Goal: Task Accomplishment & Management: Manage account settings

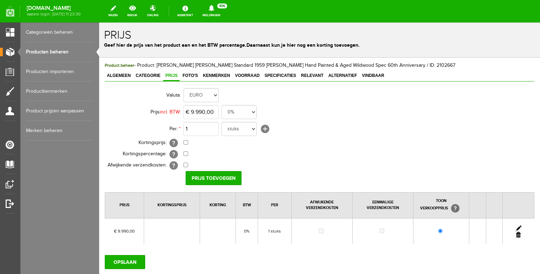
scroll to position [21, 0]
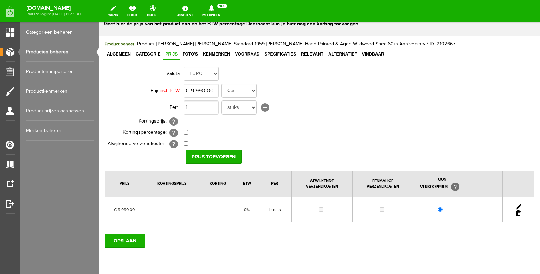
drag, startPoint x: 61, startPoint y: 61, endPoint x: 56, endPoint y: 51, distance: 11.6
click at [56, 51] on link "Producten beheren" at bounding box center [59, 52] width 67 height 20
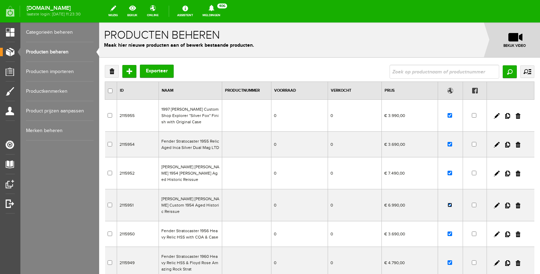
click at [451, 203] on input "checkbox" at bounding box center [449, 205] width 5 height 5
checkbox input "false"
click at [422, 73] on input "text" at bounding box center [444, 72] width 110 height 14
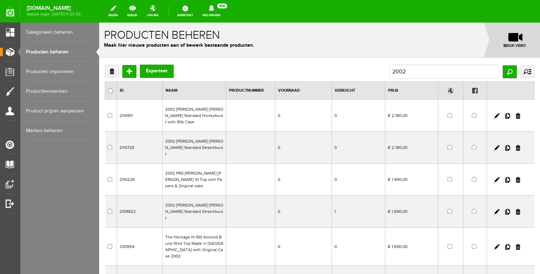
click at [193, 111] on td "2002 [PERSON_NAME] [PERSON_NAME] Standard Honeyburst with 90s Case" at bounding box center [194, 116] width 63 height 32
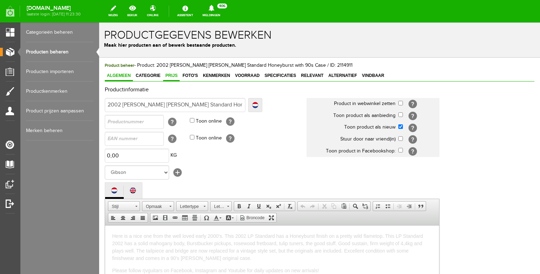
click at [173, 77] on span "Prijs" at bounding box center [171, 75] width 17 height 5
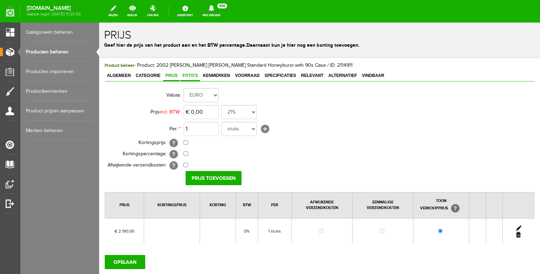
click at [187, 77] on span "Foto's" at bounding box center [190, 75] width 20 height 5
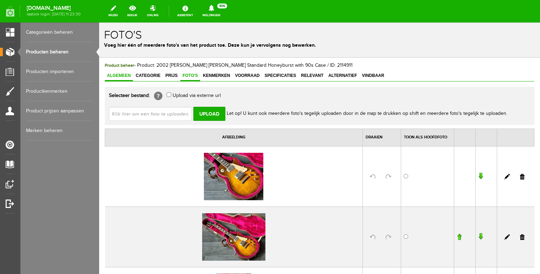
click at [113, 73] on link "Algemeen" at bounding box center [119, 76] width 28 height 10
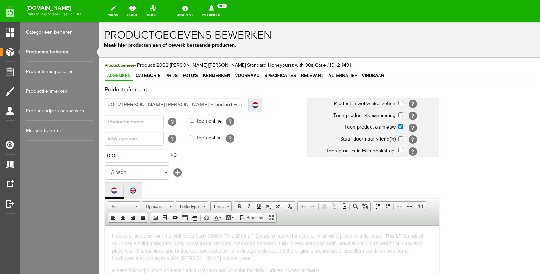
click at [68, 49] on link "Producten beheren" at bounding box center [59, 52] width 67 height 20
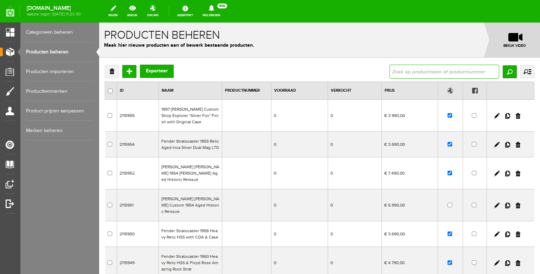
click at [405, 78] on input "text" at bounding box center [444, 72] width 110 height 14
type input "2002"
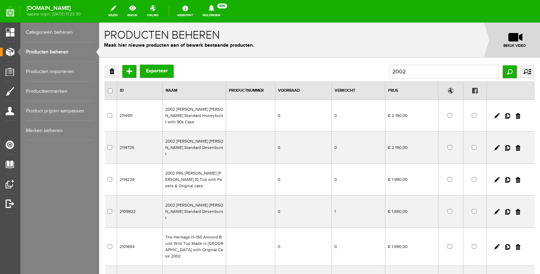
click at [201, 144] on td "2002 [PERSON_NAME] [PERSON_NAME] Standard Desertburst" at bounding box center [194, 148] width 63 height 32
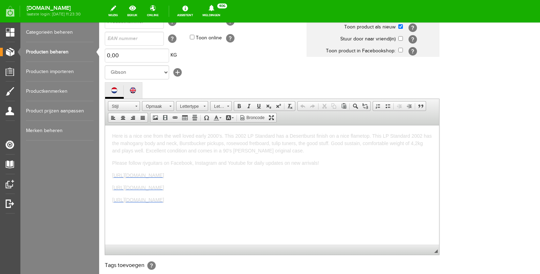
scroll to position [102, 0]
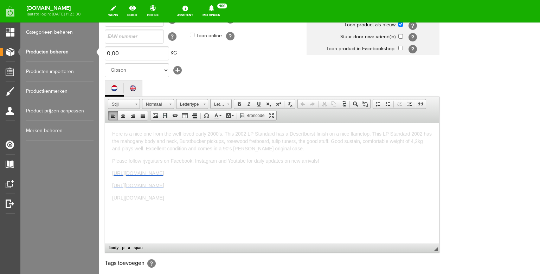
drag, startPoint x: 204, startPoint y: 262, endPoint x: 97, endPoint y: 121, distance: 176.3
click at [105, 123] on html "Here is a nice one from the well loved early 2000's. This 2002 LP Standard has …" at bounding box center [272, 182] width 334 height 119
copy body "Here is a nice one from the well loved early 2000's. This 2002 LP Standard has …"
click at [65, 50] on link "Producten beheren" at bounding box center [59, 52] width 67 height 20
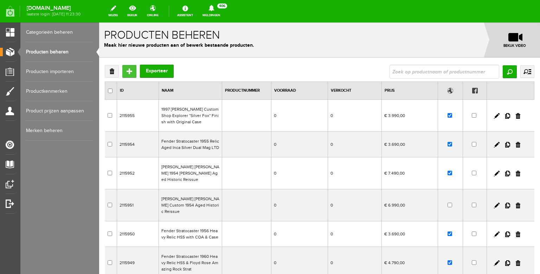
click at [128, 70] on input "Toevoegen" at bounding box center [129, 71] width 14 height 13
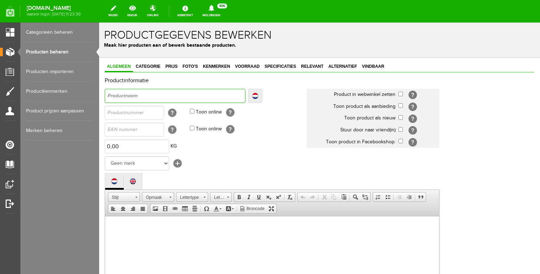
click at [140, 96] on input "text" at bounding box center [175, 96] width 141 height 14
type input "G"
type input "Gi"
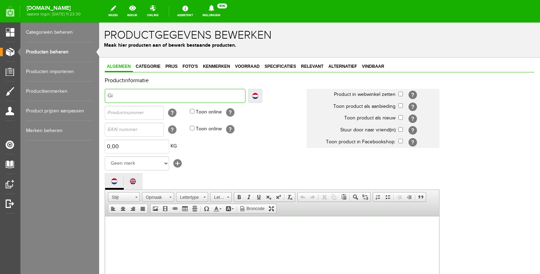
type input "Gib"
type input "Gibs"
type input "Gibso"
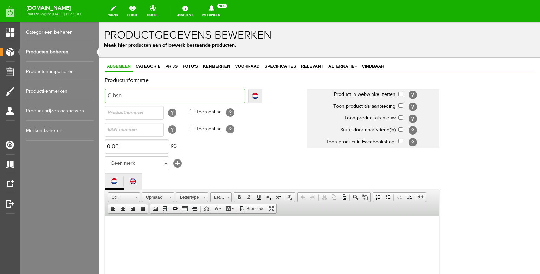
type input "Gibso"
type input "Gibson"
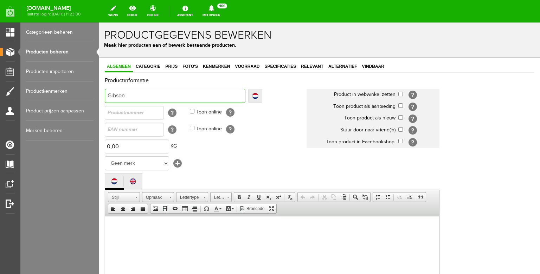
type input "[PERSON_NAME] L"
type input "[PERSON_NAME] Le"
type input "[PERSON_NAME]"
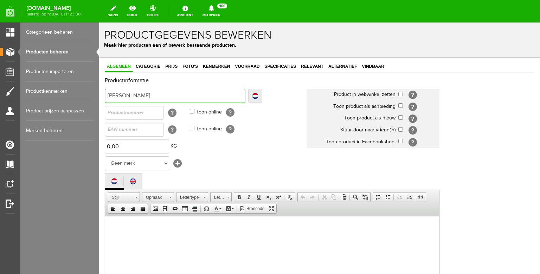
type input "[PERSON_NAME]"
type input "[PERSON_NAME] O"
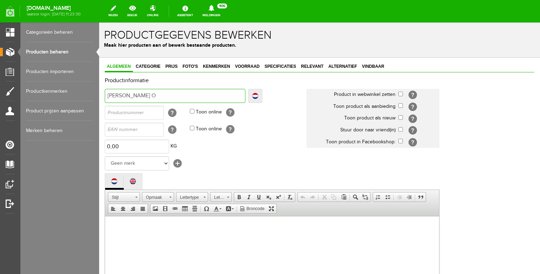
type input "[PERSON_NAME] Oa"
type input "[PERSON_NAME] Oau"
type input "[PERSON_NAME] Oaul"
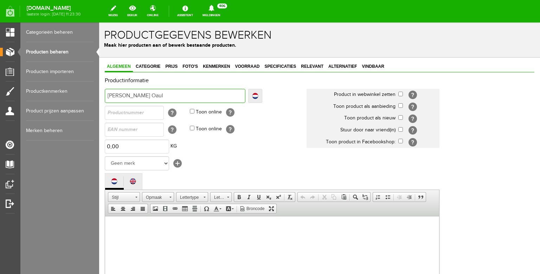
type input "[PERSON_NAME] Oaul"
type input "[PERSON_NAME] Oaul S"
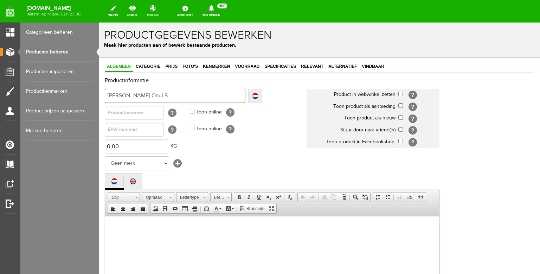
type input "[PERSON_NAME] Oaul St"
type input "[PERSON_NAME] Oaul Sta"
type input "[PERSON_NAME] Oaul [PERSON_NAME]"
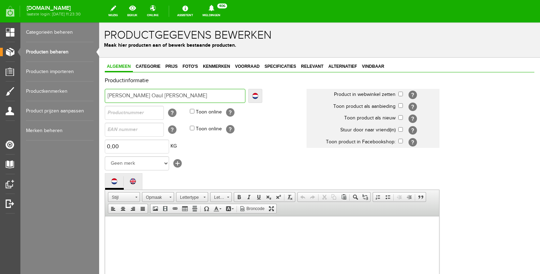
type input "[PERSON_NAME] Oaul [PERSON_NAME]"
type input "[PERSON_NAME] Oaul Stand"
type input "[PERSON_NAME] [PERSON_NAME]"
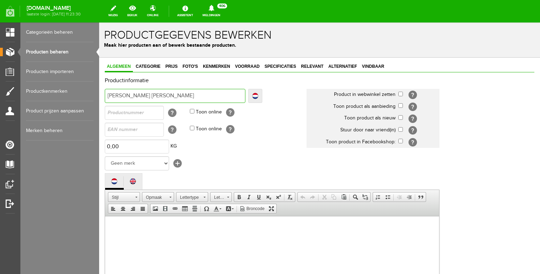
type input "[PERSON_NAME] Oaul Standar"
type input "[PERSON_NAME] Oaul Standard"
click at [143, 98] on input "[PERSON_NAME] Oaul Standard" at bounding box center [175, 96] width 141 height 14
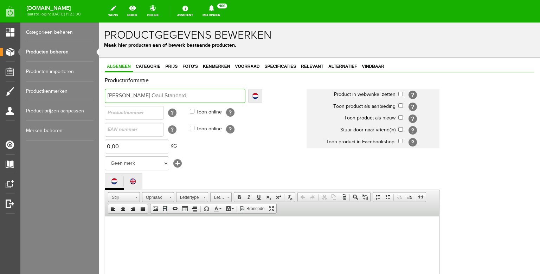
click at [141, 96] on input "[PERSON_NAME] Oaul Standard" at bounding box center [175, 96] width 141 height 14
type input "[PERSON_NAME] [PERSON_NAME] Standard"
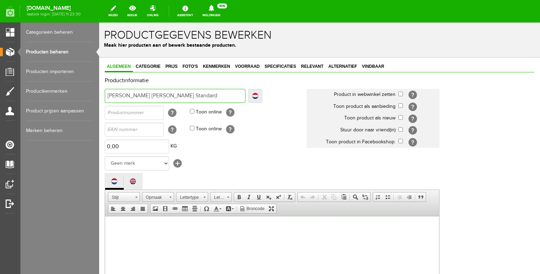
click at [179, 95] on input "[PERSON_NAME] [PERSON_NAME] Standard" at bounding box center [175, 96] width 141 height 14
type input "[PERSON_NAME] [PERSON_NAME] Standard"
type input "[PERSON_NAME] [PERSON_NAME] Standard D"
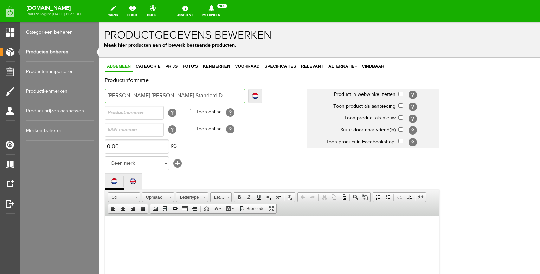
type input "[PERSON_NAME] [PERSON_NAME] Standard De"
type input "[PERSON_NAME] [PERSON_NAME] Standard Des"
type input "[PERSON_NAME] [PERSON_NAME] Standard Dese"
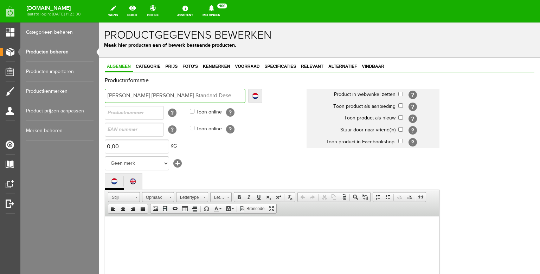
type input "[PERSON_NAME] [PERSON_NAME] Standard Dese"
type input "[PERSON_NAME] [PERSON_NAME] Standard Deser"
type input "[PERSON_NAME] [PERSON_NAME] Standard Desert"
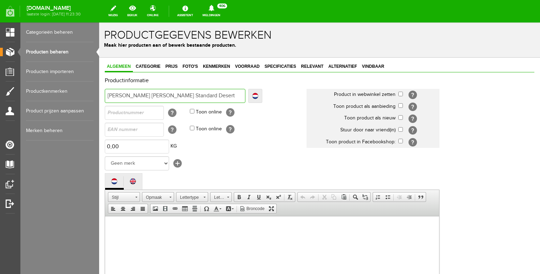
type input "[PERSON_NAME] [PERSON_NAME] Standard Desertb"
type input "[PERSON_NAME] [PERSON_NAME] Standard Desertbu"
type input "[PERSON_NAME] [PERSON_NAME] Standard Desertbur"
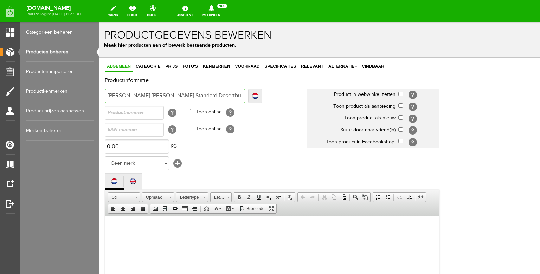
type input "[PERSON_NAME] [PERSON_NAME] Standard Desertbur"
type input "[PERSON_NAME] [PERSON_NAME] Standard Desertburs"
type input "[PERSON_NAME] [PERSON_NAME] Standard Desertburst"
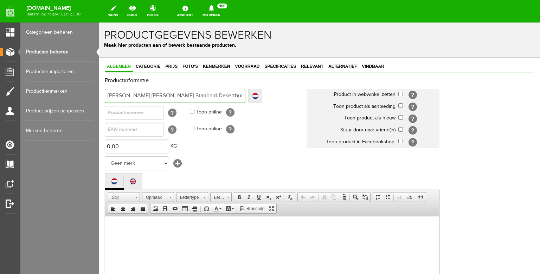
type input "[PERSON_NAME] [PERSON_NAME] Standard Desertburst"
type input "[PERSON_NAME] [PERSON_NAME] Standard Desertburst w"
type input "[PERSON_NAME] [PERSON_NAME] Standard Desertburst wi"
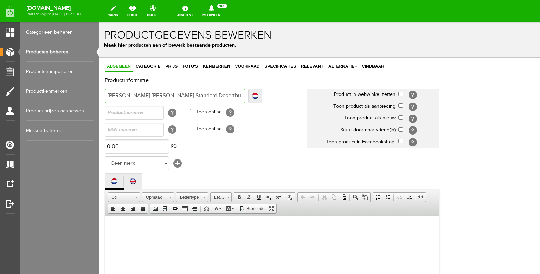
type input "[PERSON_NAME] [PERSON_NAME] Standard Desertburst wi"
type input "[PERSON_NAME] [PERSON_NAME] Standard Desertburst wit"
type input "[PERSON_NAME] [PERSON_NAME] Standard Desertburst with"
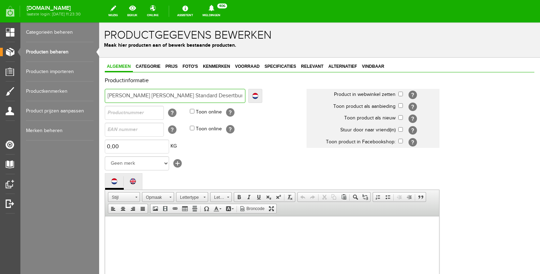
type input "[PERSON_NAME] [PERSON_NAME] Standard Desertburst with"
type input "[PERSON_NAME] [PERSON_NAME] Standard Desertburst with 90"
type input "[PERSON_NAME] [PERSON_NAME] Standard Desertburst with 90s"
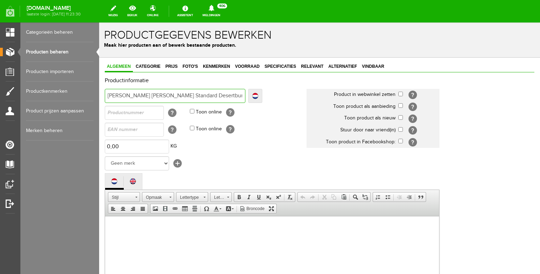
type input "[PERSON_NAME] [PERSON_NAME] Standard Desertburst with 90s"
type input "[PERSON_NAME] [PERSON_NAME] Standard Desertburst with 90s C"
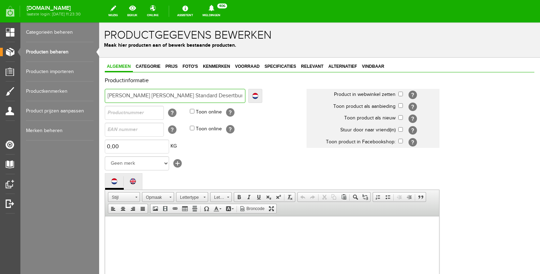
type input "[PERSON_NAME] [PERSON_NAME] Standard Desertburst with 90s Ca"
type input "[PERSON_NAME] [PERSON_NAME] Standard Desertburst with 90s Cas"
type input "[PERSON_NAME] [PERSON_NAME] Standard Desertburst with 90s Case"
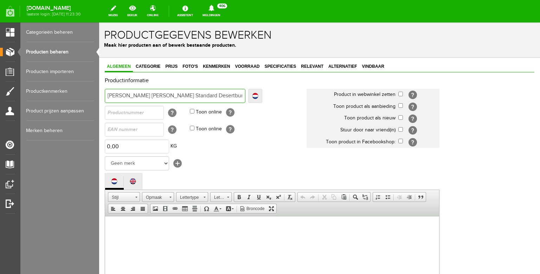
type input "[PERSON_NAME] [PERSON_NAME] Standard Desertburst with 90s Case"
click at [106, 96] on input "[PERSON_NAME] [PERSON_NAME] Standard Desertburst with 90s Case" at bounding box center [175, 96] width 141 height 14
type input "2Gibson [PERSON_NAME] Standard Desertburst with 90s Case"
type input "20Gibson [PERSON_NAME] Standard Desertburst with 90s Case"
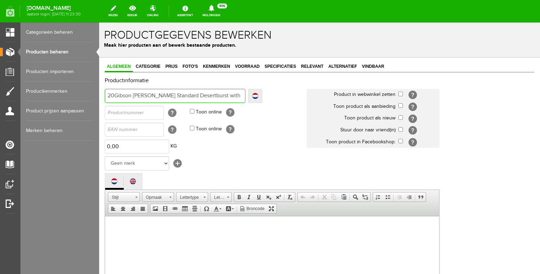
type input "20Gibson [PERSON_NAME] Standard Desertburst with 90s Case"
type input "200Gibson [PERSON_NAME] Standard Desertburst with 90s Case"
type input "2002Gibson [PERSON_NAME] Standard Desertburst with 90s Case"
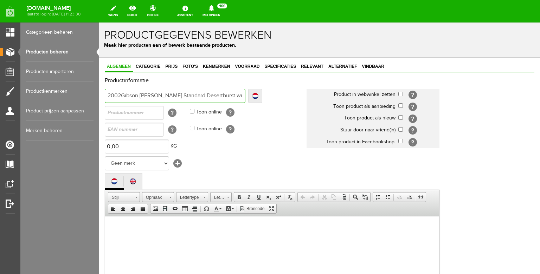
type input "2002 [PERSON_NAME] [PERSON_NAME] Standard Desertburst with 90s Case"
click at [400, 95] on input "checkbox" at bounding box center [400, 94] width 5 height 5
checkbox input "true"
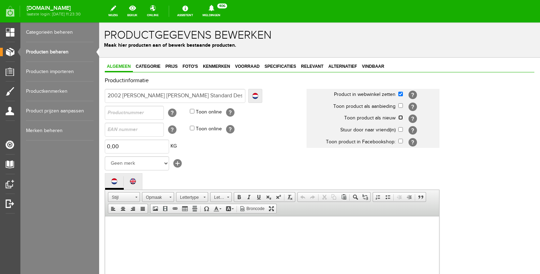
click at [400, 117] on input "checkbox" at bounding box center [400, 117] width 5 height 5
checkbox input "true"
click at [105, 156] on select "Geen merk Hymn Peavey Vox Rickenbacker [PERSON_NAME] [PERSON_NAME] [PERSON_NAME…" at bounding box center [137, 163] width 64 height 14
select select "124515"
click option "Gibson" at bounding box center [99, 22] width 0 height 0
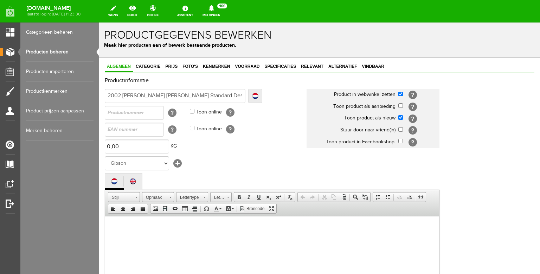
click at [206, 172] on td "Geen merk Hymn Peavey Vox Rickenbacker [PERSON_NAME] [PERSON_NAME] [PERSON_NAME…" at bounding box center [206, 163] width 202 height 17
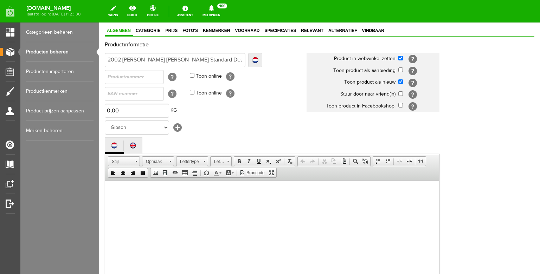
scroll to position [80, 0]
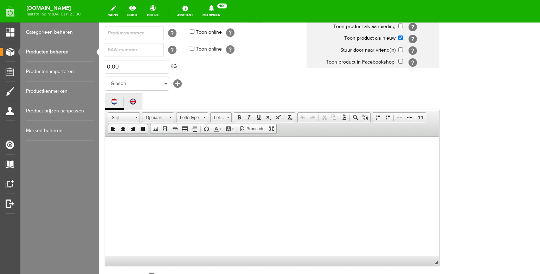
click at [206, 169] on body at bounding box center [272, 202] width 320 height 119
drag, startPoint x: 383, startPoint y: 145, endPoint x: 377, endPoint y: 144, distance: 5.7
click at [377, 144] on span "Here is a nice one from the well loved early 2000's. This 2002 LP Standard has …" at bounding box center [271, 152] width 319 height 20
click at [119, 151] on span "Here is a nice one from the well loved early 2000's. This 2002 LP Standard has …" at bounding box center [271, 152] width 319 height 20
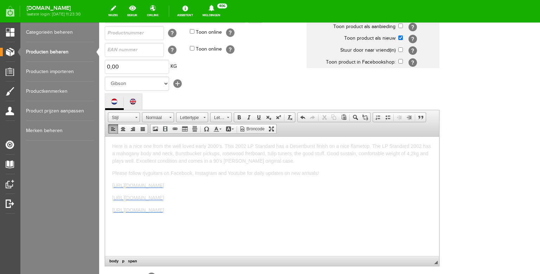
scroll to position [0, 0]
click at [212, 163] on span "Here is a nice one from the well loved early 2000's. This 2002 LP Standard has …" at bounding box center [271, 154] width 319 height 20
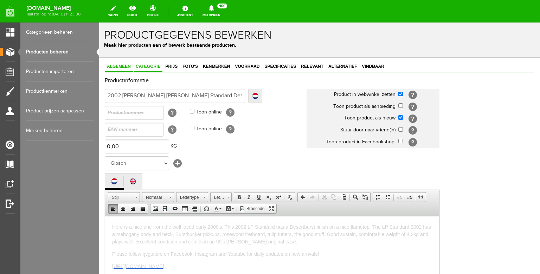
click at [148, 67] on span "Categorie" at bounding box center [148, 66] width 29 height 5
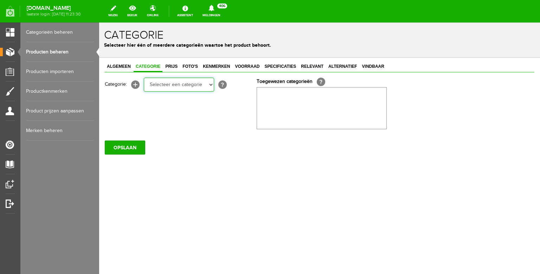
select select "87687"
click option "Electric guitars" at bounding box center [99, 22] width 0 height 0
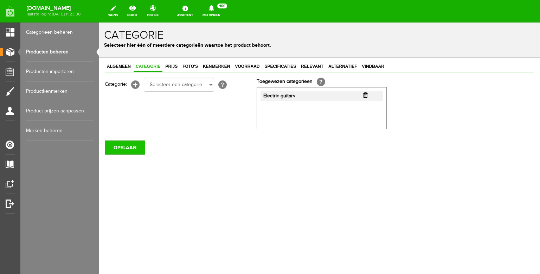
click at [137, 147] on input "OPSLAAN" at bounding box center [125, 148] width 40 height 14
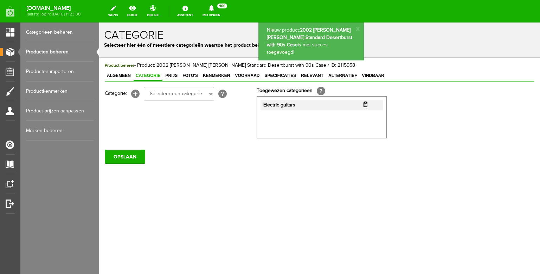
click at [118, 67] on span "Product beheer" at bounding box center [120, 65] width 30 height 5
click at [118, 73] on span "Algemeen" at bounding box center [119, 75] width 28 height 5
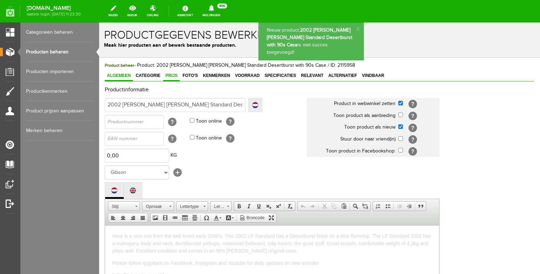
click at [175, 79] on link "Prijs" at bounding box center [171, 76] width 17 height 10
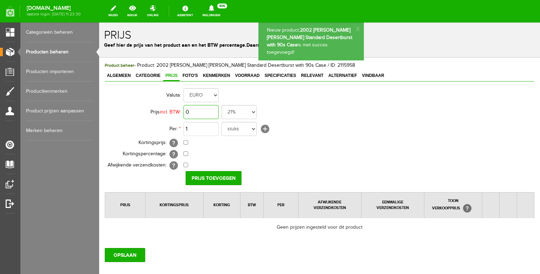
click at [204, 109] on input "0" at bounding box center [200, 112] width 35 height 14
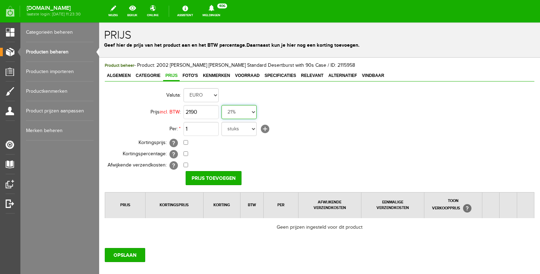
type input "€ 2.190,00"
select select "0,00"
click option "0%" at bounding box center [99, 22] width 0 height 0
click at [211, 179] on input "Prijs toevoegen" at bounding box center [214, 178] width 56 height 14
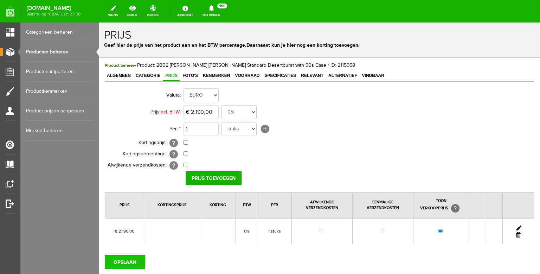
click at [130, 263] on input "OPSLAAN" at bounding box center [125, 262] width 40 height 14
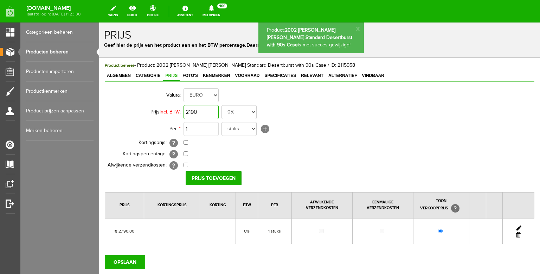
click at [204, 114] on input "2190" at bounding box center [200, 112] width 35 height 14
type input "€ 2.290,00"
click at [214, 178] on input "Prijs toevoegen" at bounding box center [214, 178] width 56 height 14
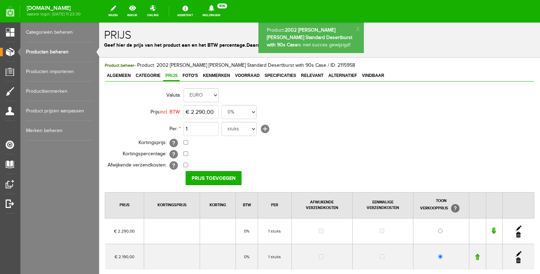
click at [519, 261] on link at bounding box center [518, 261] width 5 height 6
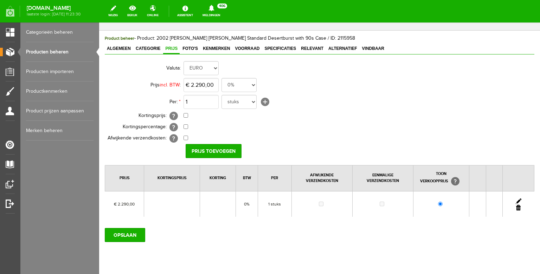
scroll to position [41, 0]
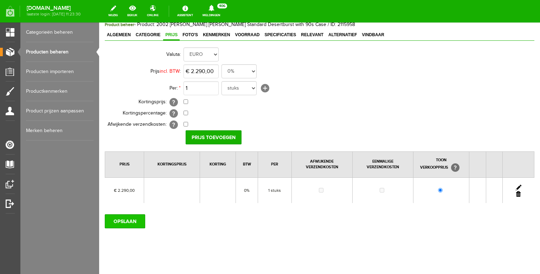
click at [125, 222] on input "OPSLAAN" at bounding box center [125, 221] width 40 height 14
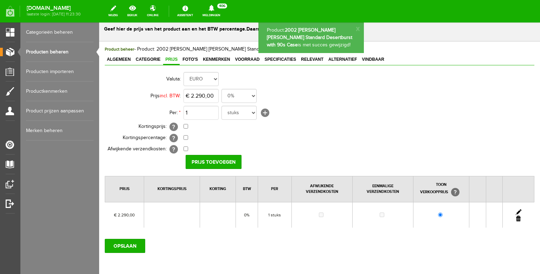
scroll to position [0, 0]
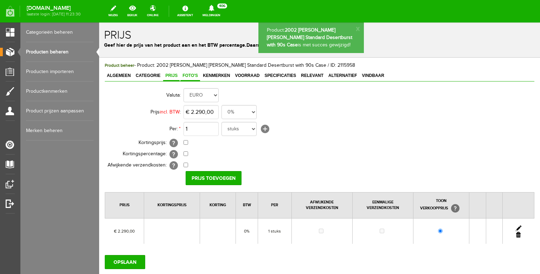
click at [192, 73] on link "Foto's" at bounding box center [190, 76] width 20 height 10
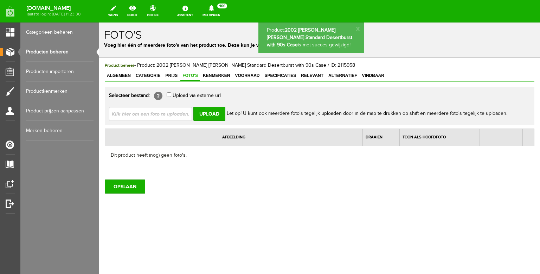
click at [181, 112] on input "file" at bounding box center [153, 113] width 89 height 13
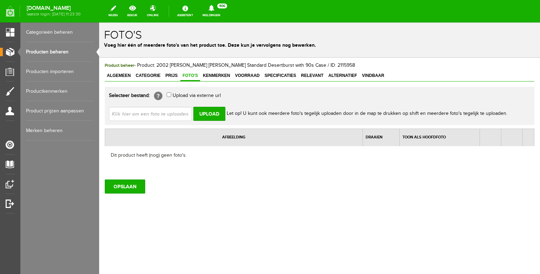
type input "C:\fakepath\0E18B4B4-E7DA-4DF6-A332-AD97E652FAB0.jpeg"
type input "0E18B4B4-E7DA-4DF6-A332-AD97E652FAB0.jpeg; 2DED61B8-445D-402E-9B6E-1B73BF21F716…"
click at [207, 114] on input "Upload" at bounding box center [209, 114] width 32 height 14
click at [53, 56] on link "Producten beheren" at bounding box center [59, 52] width 67 height 20
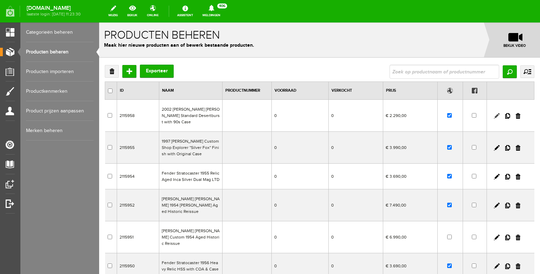
click at [496, 113] on link at bounding box center [497, 116] width 6 height 6
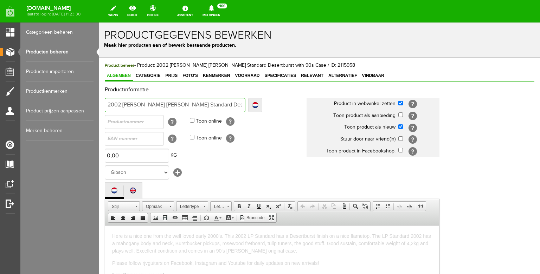
click at [188, 103] on input "2002 [PERSON_NAME] [PERSON_NAME] Standard Desertburst with 90s Case" at bounding box center [175, 105] width 141 height 14
type input "2002 [PERSON_NAME] [PERSON_NAME] Standard PDesertburst with 90s Case"
type input "2002 [PERSON_NAME] [PERSON_NAME] Standard PlDesertburst with 90s Case"
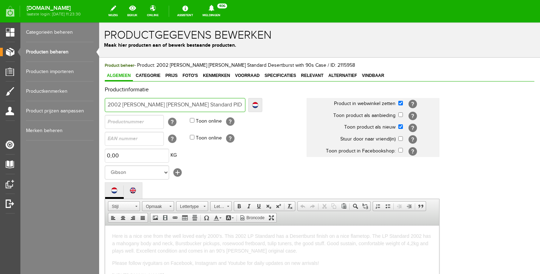
type input "2002 [PERSON_NAME] [PERSON_NAME] Standard PluDesertburst with 90s Case"
type input "2002 [PERSON_NAME] [PERSON_NAME] Standard PlusDesertburst with 90s Case"
type input "2002 [PERSON_NAME] [PERSON_NAME] Standard Plus Desertburst with 90s Case"
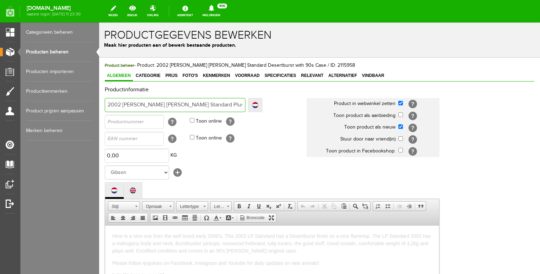
type input "2002 [PERSON_NAME] [PERSON_NAME] Standard Plus Desertburst with 90s Case"
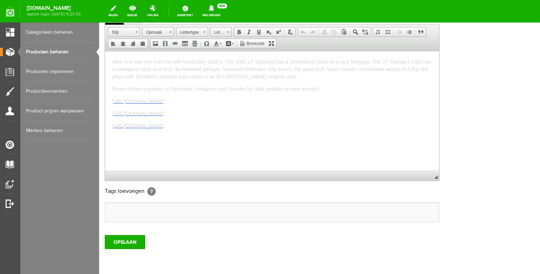
scroll to position [180, 0]
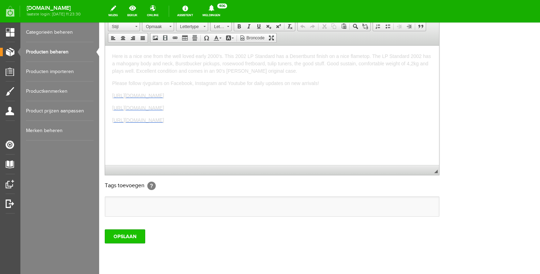
type input "2002 [PERSON_NAME] [PERSON_NAME] Standard Plus Desertburst with 90s Case"
click at [123, 244] on input "OPSLAAN" at bounding box center [125, 236] width 40 height 14
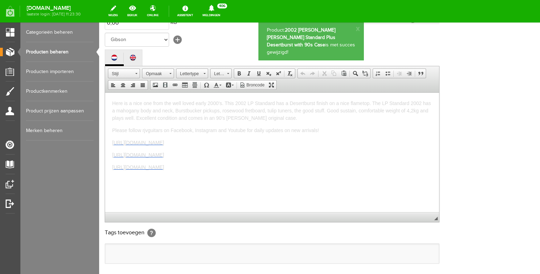
scroll to position [0, 0]
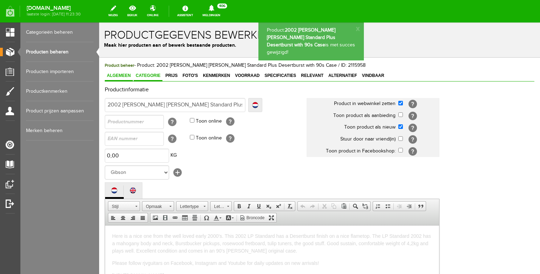
click at [152, 76] on span "Categorie" at bounding box center [148, 75] width 29 height 5
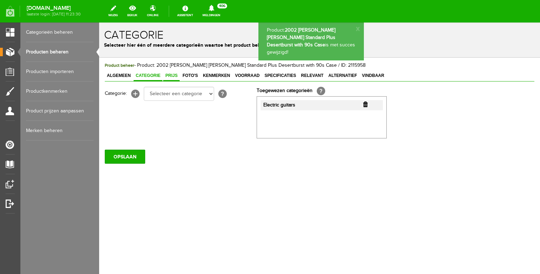
click at [175, 75] on span "Prijs" at bounding box center [171, 75] width 17 height 5
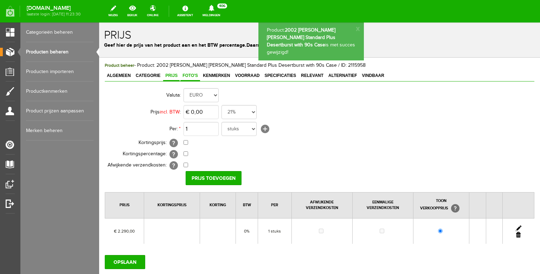
click at [196, 76] on span "Foto's" at bounding box center [190, 75] width 20 height 5
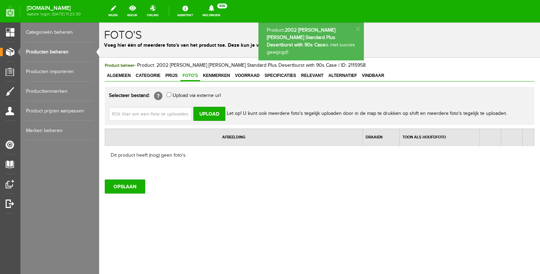
click at [169, 112] on input "file" at bounding box center [153, 113] width 89 height 13
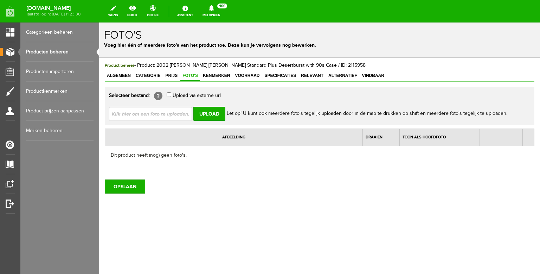
type input "C:\fakepath\A2C824CF-3C65-43FE-BF91-6A63E89D44F8.jpeg"
type input "A2C824CF-3C65-43FE-BF91-6A63E89D44F8.jpeg; B87FAEB1-773F-47C3-888F-4D311C6E1385…"
click at [209, 117] on input "Upload" at bounding box center [209, 114] width 32 height 14
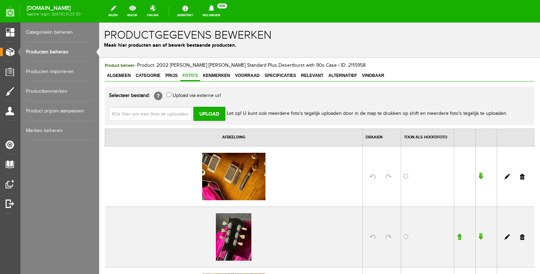
click at [181, 114] on input "file" at bounding box center [153, 113] width 89 height 13
type input "C:\fakepath\0E18B4B4-E7DA-4DF6-A332-AD97E652FAB0.jpeg"
type input "0E18B4B4-E7DA-4DF6-A332-AD97E652FAB0.jpeg; 2DED61B8-445D-402E-9B6E-1B73BF21F716…"
click at [209, 112] on input "Upload" at bounding box center [209, 114] width 32 height 14
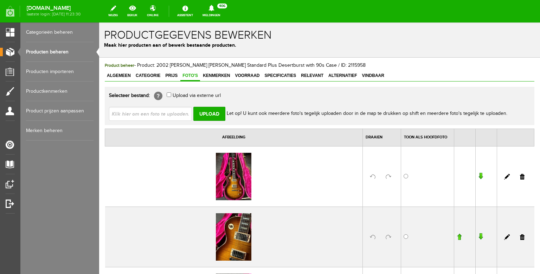
click at [387, 176] on link at bounding box center [388, 177] width 6 height 6
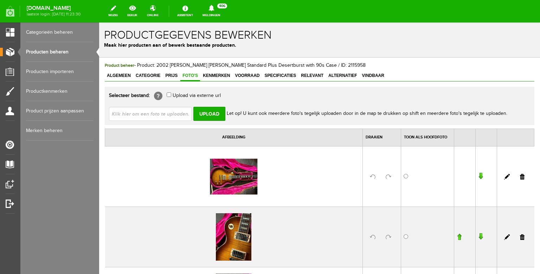
click at [386, 237] on link at bounding box center [388, 237] width 6 height 6
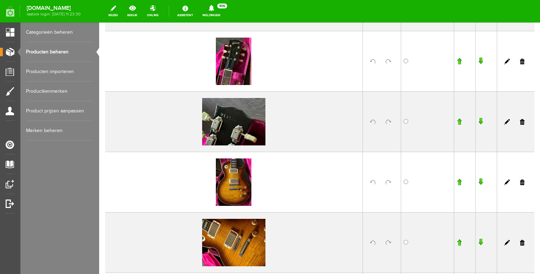
scroll to position [238, 0]
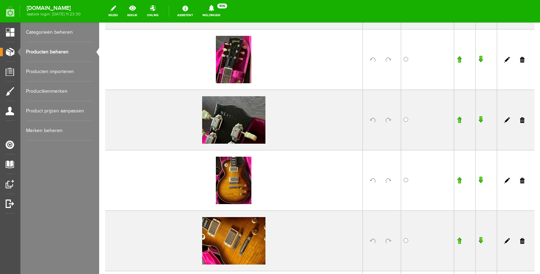
click at [458, 181] on input "button" at bounding box center [458, 180] width 5 height 7
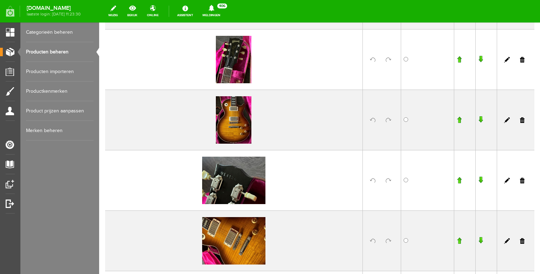
click at [458, 119] on input "button" at bounding box center [458, 119] width 5 height 7
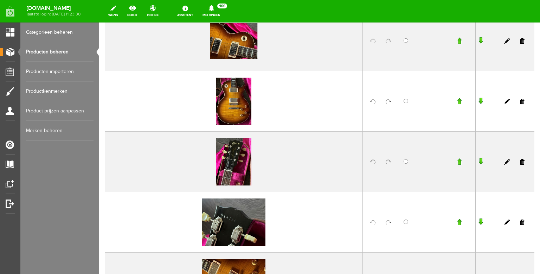
scroll to position [148, 0]
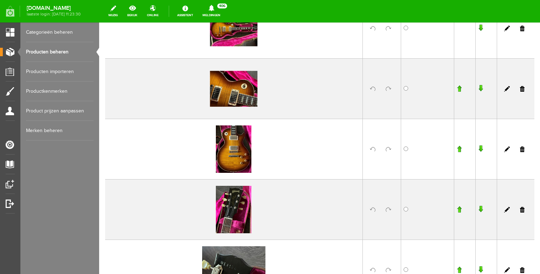
click at [459, 150] on input "button" at bounding box center [458, 148] width 5 height 7
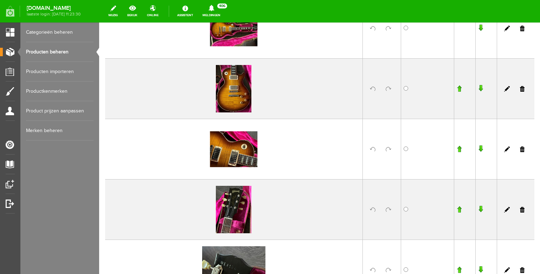
click at [461, 88] on input "button" at bounding box center [458, 88] width 5 height 7
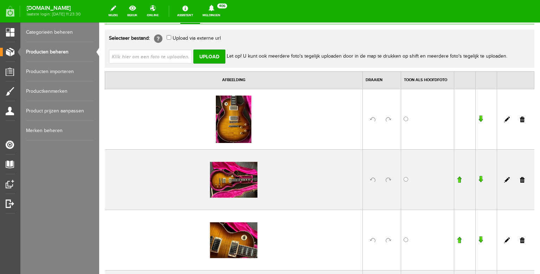
scroll to position [32, 0]
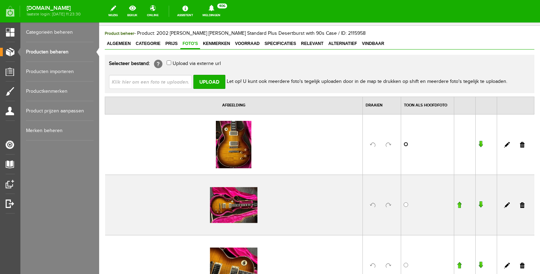
click at [408, 144] on input "radio" at bounding box center [405, 144] width 5 height 5
radio input "true"
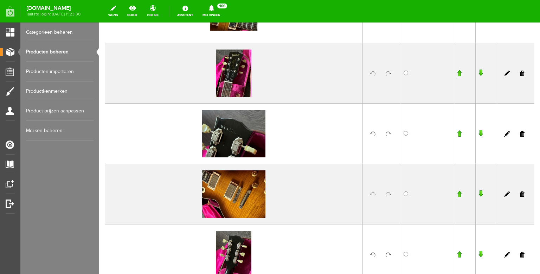
scroll to position [286, 0]
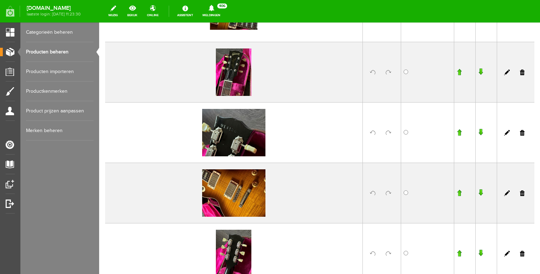
click at [389, 192] on link at bounding box center [388, 193] width 6 height 6
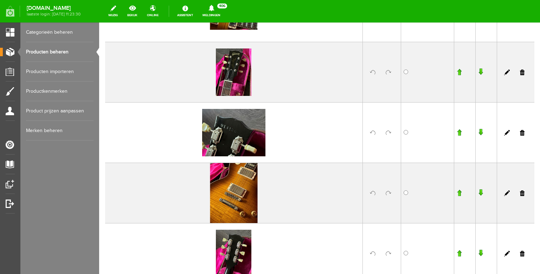
scroll to position [286, 0]
click at [460, 191] on input "button" at bounding box center [458, 192] width 5 height 7
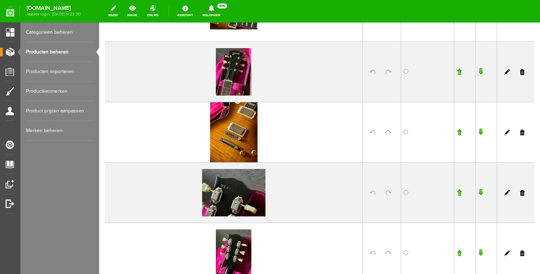
click at [458, 130] on input "button" at bounding box center [458, 132] width 5 height 7
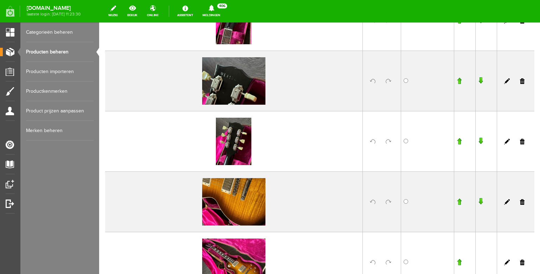
scroll to position [440, 0]
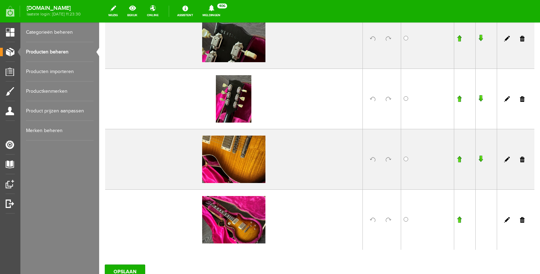
click at [388, 160] on link at bounding box center [388, 160] width 6 height 6
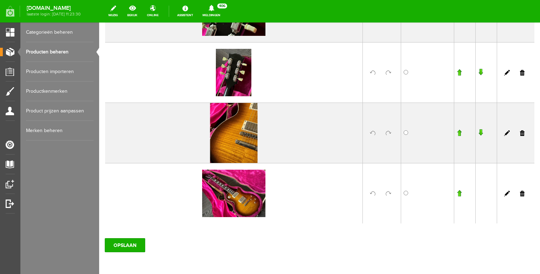
scroll to position [480, 0]
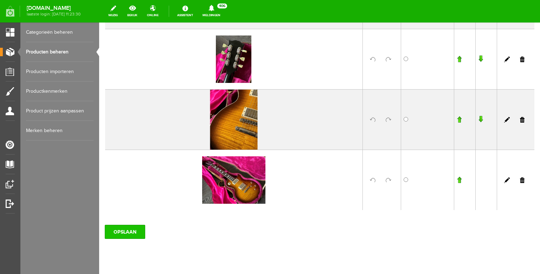
click at [130, 229] on input "OPSLAAN" at bounding box center [125, 232] width 40 height 14
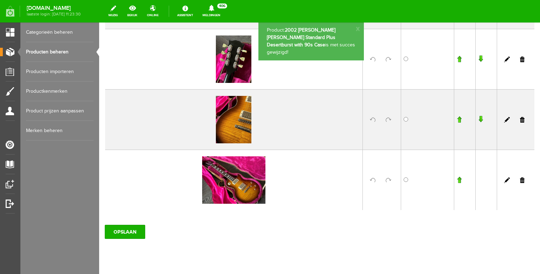
scroll to position [457, 0]
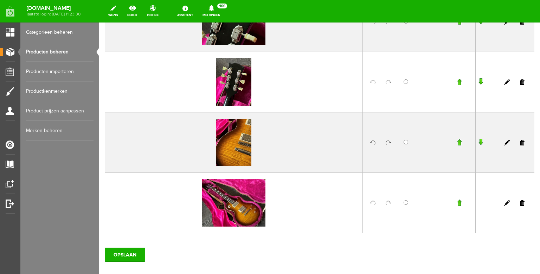
click at [63, 53] on link "Producten beheren" at bounding box center [59, 52] width 67 height 20
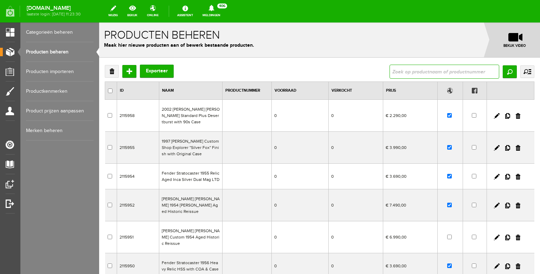
click at [394, 74] on input "text" at bounding box center [444, 72] width 110 height 14
type input "[PERSON_NAME] custom tobacco"
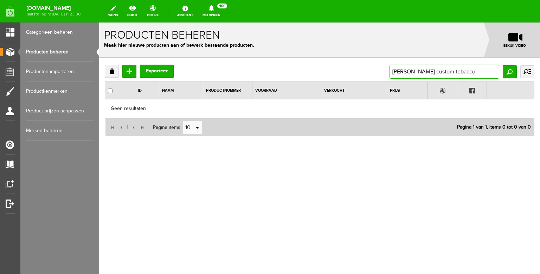
click at [428, 72] on input "[PERSON_NAME] custom tobacco" at bounding box center [444, 72] width 110 height 14
type input "[PERSON_NAME] tobacco"
drag, startPoint x: 411, startPoint y: 71, endPoint x: 377, endPoint y: 70, distance: 34.5
click at [378, 70] on div "Verwijderen Toevoegen Exporteer [PERSON_NAME] tobacco Zoeken uitgebreid zoeken …" at bounding box center [319, 72] width 429 height 14
type input "tobacco"
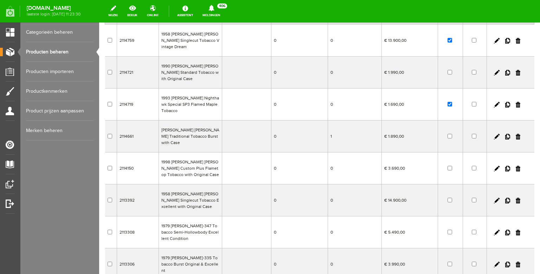
scroll to position [76, 0]
click at [198, 152] on td "1998 [PERSON_NAME] [PERSON_NAME] Custom Plus Flametop Tobacco with Original Case" at bounding box center [189, 168] width 63 height 32
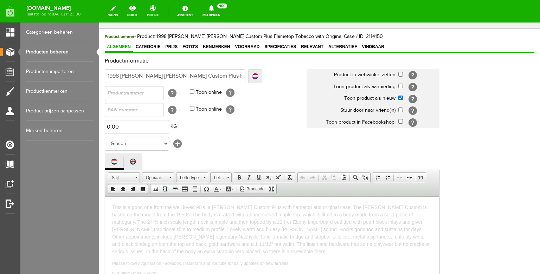
scroll to position [111, 0]
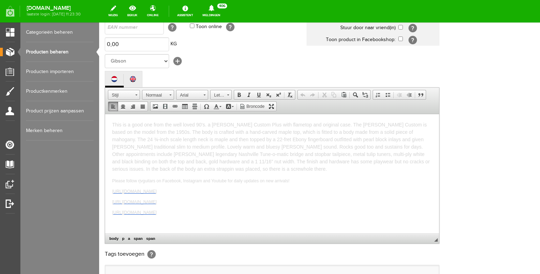
drag, startPoint x: 247, startPoint y: 213, endPoint x: 106, endPoint y: 126, distance: 166.5
click at [106, 125] on html "This is a good one from the well loved 90's. a [PERSON_NAME] Custom Plus with f…" at bounding box center [272, 173] width 334 height 119
copy body "Lore ip d sita con adip eli sedd eiusm 21't. i Utlabo ET Dolore Magn aliq enima…"
click at [55, 56] on link "Producten beheren" at bounding box center [59, 52] width 67 height 20
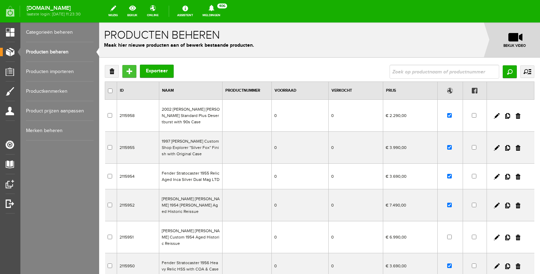
click at [127, 69] on input "Toevoegen" at bounding box center [129, 71] width 14 height 13
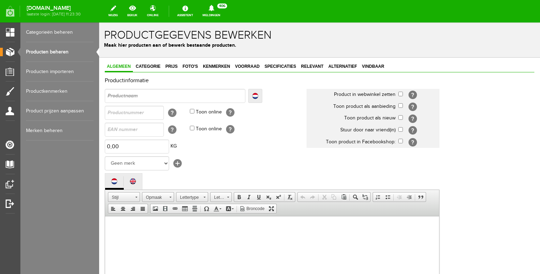
click at [134, 95] on input "text" at bounding box center [175, 96] width 141 height 14
type input "1"
type input "19"
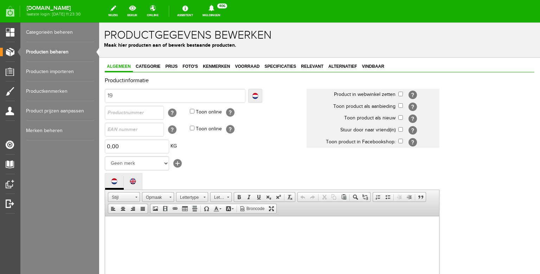
type input "199"
type input "1996"
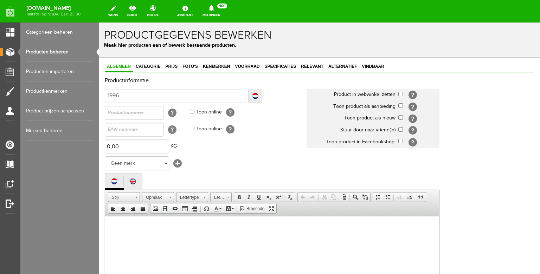
type input "1996"
type input "1996 G"
type input "1996 Gi"
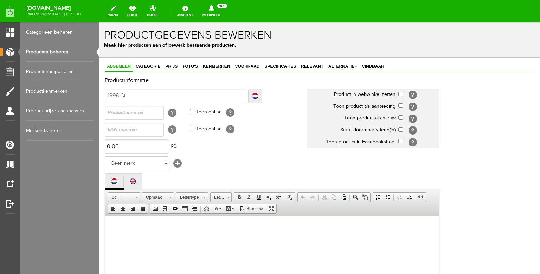
type input "1996 Gib"
type input "1996 Gibs"
type input "1996 Gibso"
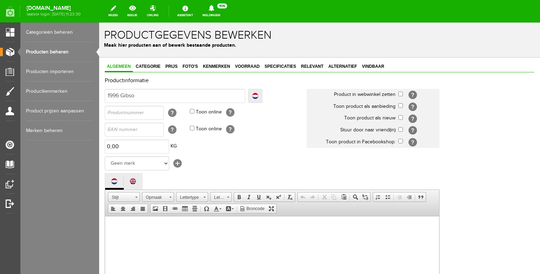
type input "1996 Gibso"
type input "1996 [PERSON_NAME]"
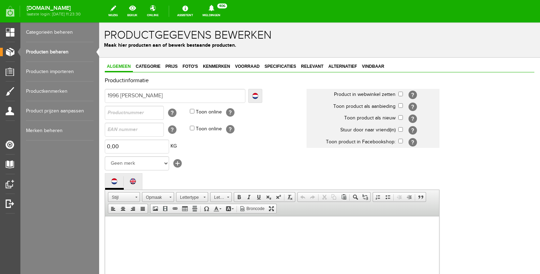
type input "1996 [PERSON_NAME] L"
type input "1996 [PERSON_NAME] Le"
type input "1996 [PERSON_NAME]"
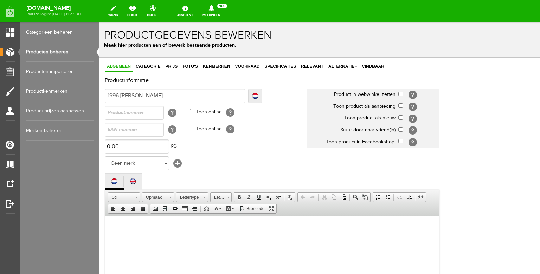
type input "1996 [PERSON_NAME]"
type input "1996 [PERSON_NAME] P"
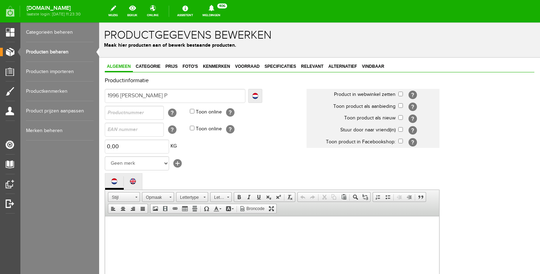
type input "1996 [PERSON_NAME] Pu"
type input "1996 [PERSON_NAME] Pul"
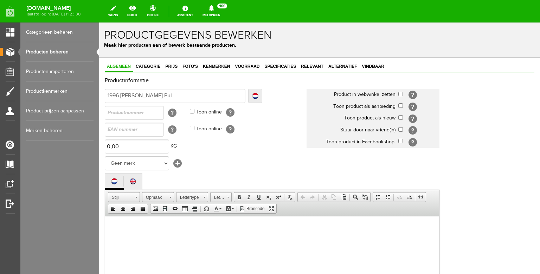
type input "1996 [PERSON_NAME] Pul"
type input "1996 [PERSON_NAME] Pu"
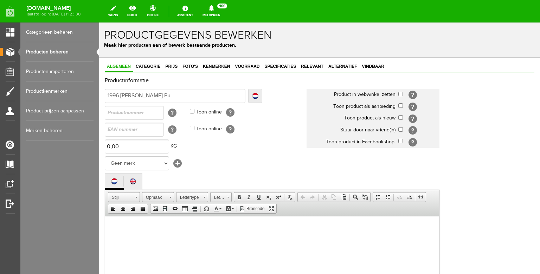
type input "1996 [PERSON_NAME] P"
type input "1996 [PERSON_NAME] Pa"
type input "1996 [PERSON_NAME] Pau"
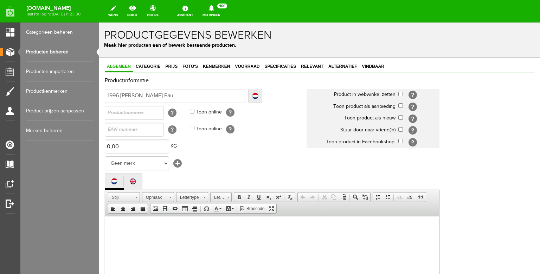
type input "1996 [PERSON_NAME] Pau"
type input "1996 [PERSON_NAME] [PERSON_NAME]"
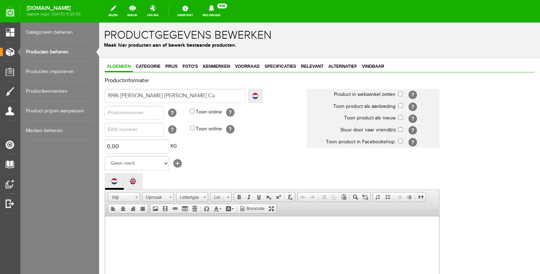
type input "1996 [PERSON_NAME] [PERSON_NAME] Cus"
click at [182, 94] on input "1996 [PERSON_NAME] [PERSON_NAME] Custom Tobacco" at bounding box center [175, 96] width 141 height 14
click at [226, 96] on input "1996 [PERSON_NAME] [PERSON_NAME] Custom Plus Tobacco" at bounding box center [175, 96] width 141 height 14
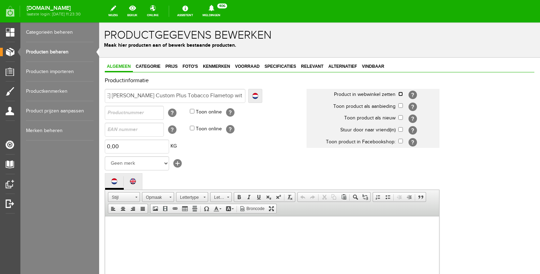
click at [401, 95] on input "checkbox" at bounding box center [400, 94] width 5 height 5
click at [401, 118] on input "checkbox" at bounding box center [400, 117] width 5 height 5
click at [105, 156] on select "Geen merk Hymn Peavey Vox Rickenbacker [PERSON_NAME] [PERSON_NAME] [PERSON_NAME…" at bounding box center [137, 163] width 64 height 14
click option "Gibson" at bounding box center [99, 22] width 0 height 0
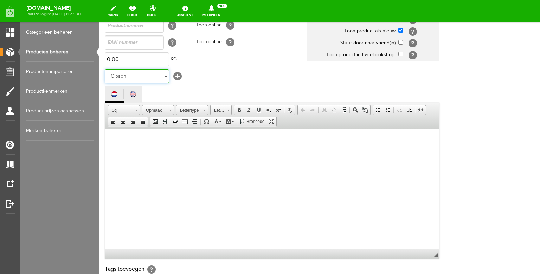
scroll to position [101, 0]
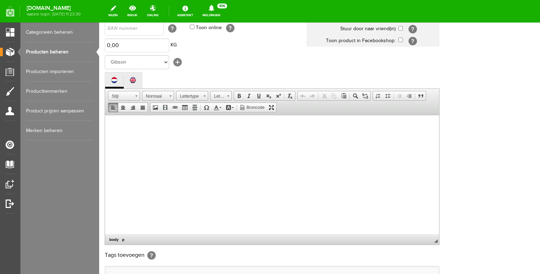
click at [193, 157] on body at bounding box center [272, 181] width 320 height 119
click at [294, 126] on span "This is a good one from the well loved 90's. a [PERSON_NAME] Custom Plus with f…" at bounding box center [270, 148] width 317 height 50
click at [305, 125] on span "This is a good one from the well loved 90's. a [PERSON_NAME] Custom Plus with f…" at bounding box center [270, 148] width 317 height 50
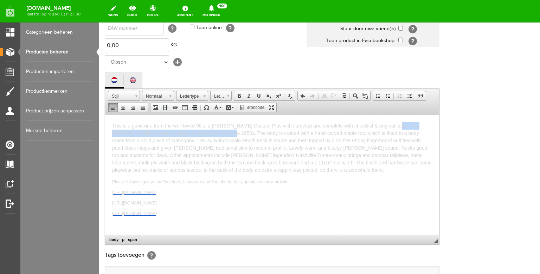
drag, startPoint x: 215, startPoint y: 131, endPoint x: 393, endPoint y: 126, distance: 177.9
click at [393, 126] on span "This is a good one from the well loved 90's. a [PERSON_NAME] Custom Plus with f…" at bounding box center [271, 148] width 319 height 50
click at [322, 138] on span "This is a good one from the well loved 90's. a [PERSON_NAME] Custom Plus with f…" at bounding box center [271, 148] width 319 height 50
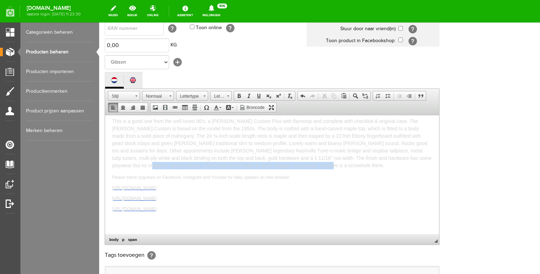
drag, startPoint x: 291, startPoint y: 164, endPoint x: 398, endPoint y: 156, distance: 107.5
click at [398, 156] on p "This is a good one from the well loved 90's. a [PERSON_NAME] Custom Plus with f…" at bounding box center [272, 143] width 320 height 52
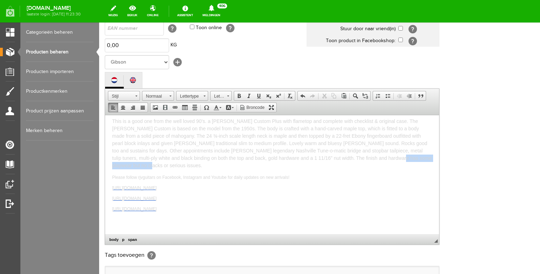
drag, startPoint x: 337, startPoint y: 157, endPoint x: 400, endPoint y: 158, distance: 62.9
click at [400, 158] on p "This is a good one from the well loved 90's. a [PERSON_NAME] Custom Plus with f…" at bounding box center [272, 143] width 320 height 52
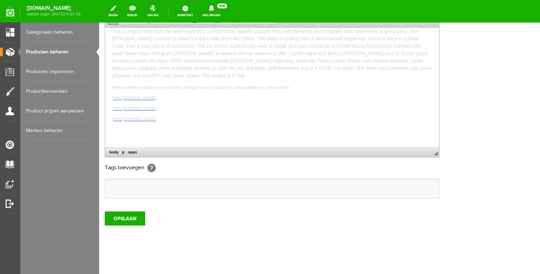
scroll to position [199, 0]
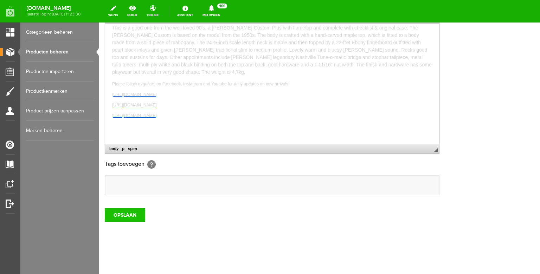
click at [127, 222] on input "OPSLAAN" at bounding box center [125, 215] width 40 height 14
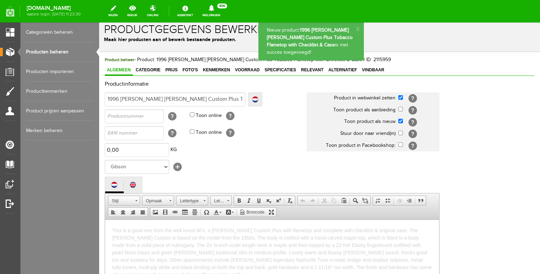
scroll to position [0, 0]
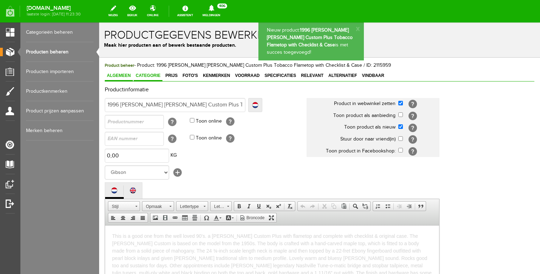
click at [155, 77] on span "Categorie" at bounding box center [148, 75] width 29 height 5
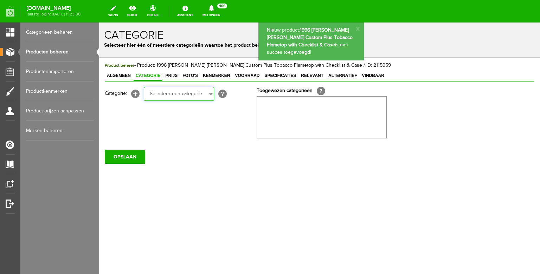
click option "Electric guitars" at bounding box center [99, 22] width 0 height 0
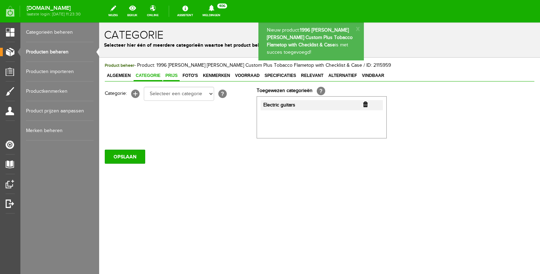
click at [171, 75] on span "Prijs" at bounding box center [171, 75] width 17 height 5
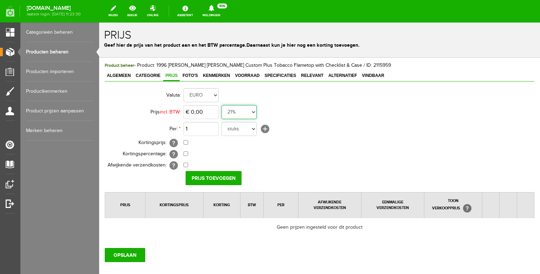
click option "0%" at bounding box center [99, 22] width 0 height 0
click at [202, 113] on input "0" at bounding box center [200, 112] width 35 height 14
click at [205, 174] on input "Prijs toevoegen" at bounding box center [214, 178] width 56 height 14
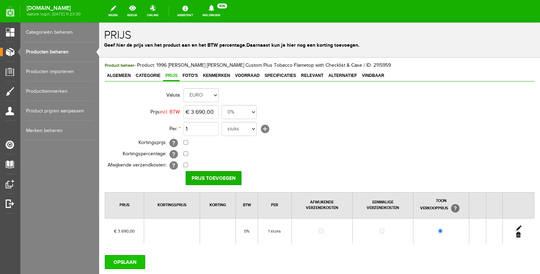
click at [126, 260] on input "OPSLAAN" at bounding box center [125, 262] width 40 height 14
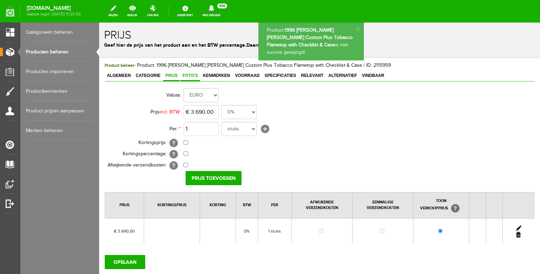
click at [190, 79] on link "Foto's" at bounding box center [190, 76] width 20 height 10
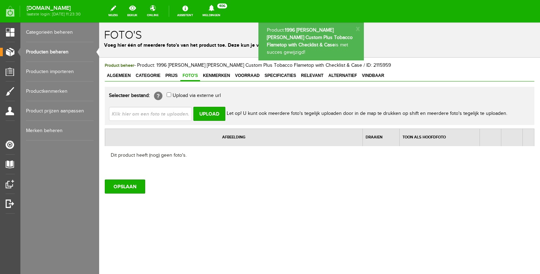
click at [166, 115] on input "file" at bounding box center [153, 113] width 89 height 13
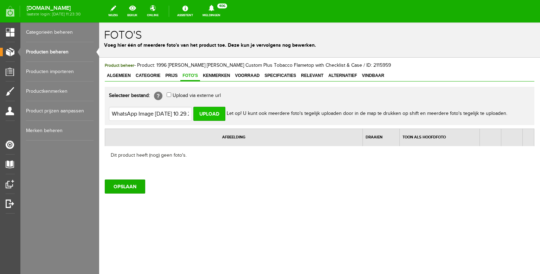
click at [211, 115] on input "Upload" at bounding box center [209, 114] width 32 height 14
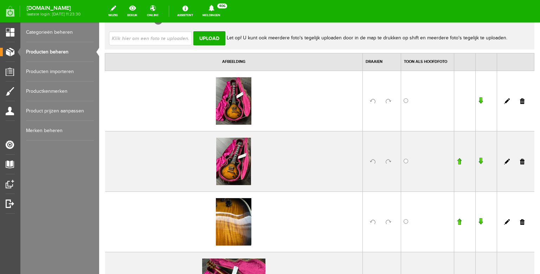
scroll to position [40, 0]
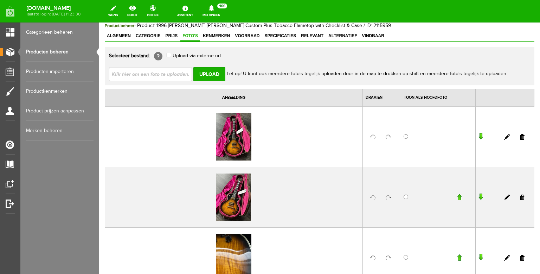
click at [156, 71] on input "file" at bounding box center [153, 73] width 89 height 13
click at [208, 72] on input "Upload" at bounding box center [209, 74] width 32 height 14
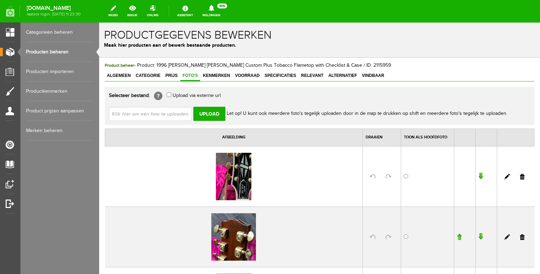
scroll to position [0, 0]
click at [171, 114] on input "file" at bounding box center [153, 113] width 89 height 13
click at [179, 116] on input "file" at bounding box center [153, 113] width 89 height 13
click at [202, 112] on input "Upload" at bounding box center [209, 114] width 32 height 14
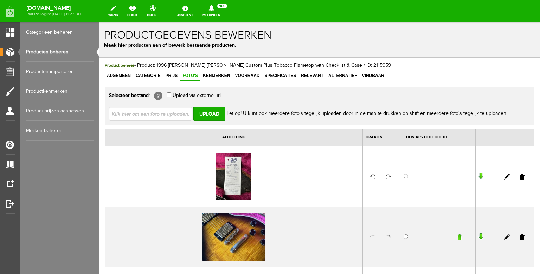
click at [154, 113] on input "file" at bounding box center [153, 113] width 89 height 13
click at [206, 119] on input "Upload" at bounding box center [209, 114] width 32 height 14
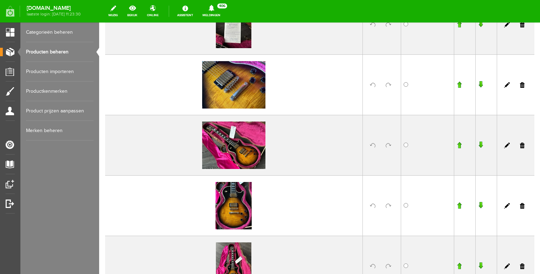
scroll to position [227, 0]
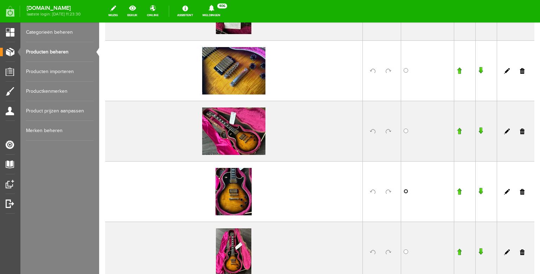
click at [406, 194] on input "radio" at bounding box center [405, 191] width 5 height 5
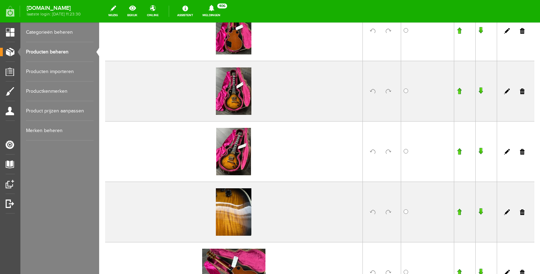
scroll to position [920, 0]
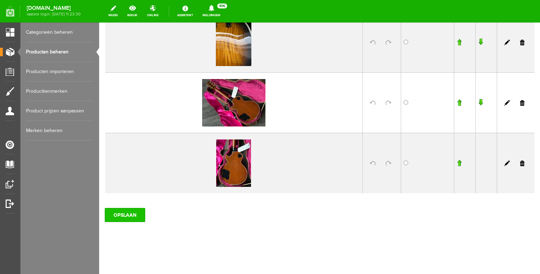
click at [134, 215] on input "OPSLAAN" at bounding box center [125, 215] width 40 height 14
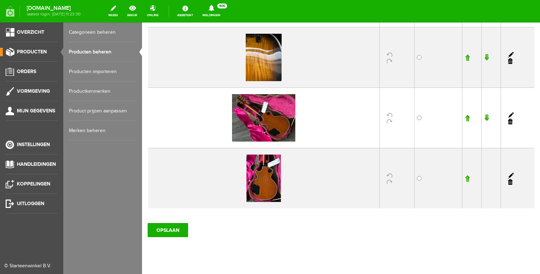
scroll to position [931, 0]
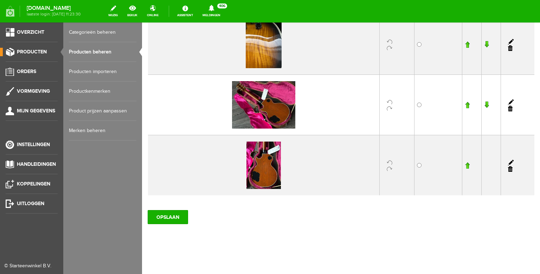
click at [71, 54] on link "Producten beheren" at bounding box center [102, 52] width 67 height 20
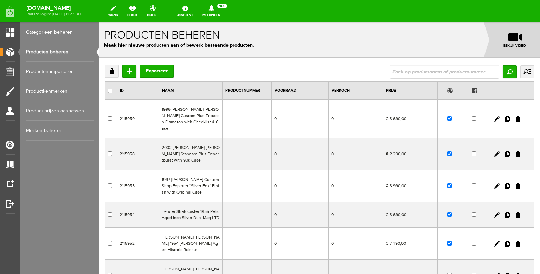
click at [415, 75] on input "text" at bounding box center [444, 72] width 110 height 14
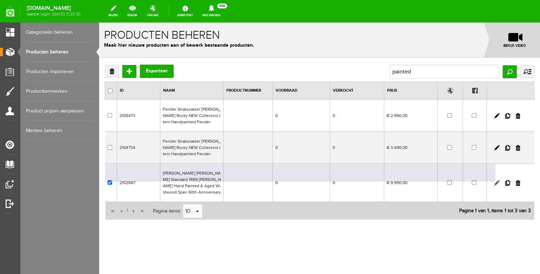
click at [497, 183] on link at bounding box center [497, 183] width 6 height 6
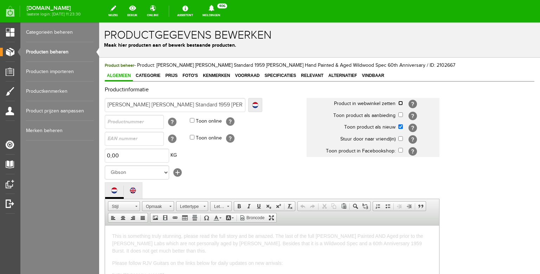
click at [400, 104] on input "checkbox" at bounding box center [400, 103] width 5 height 5
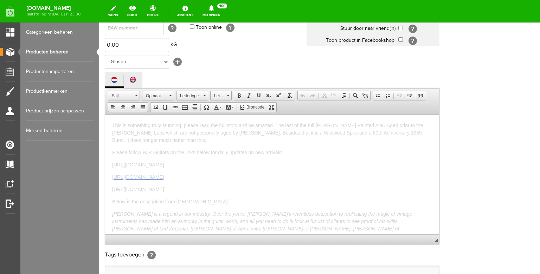
scroll to position [219, 0]
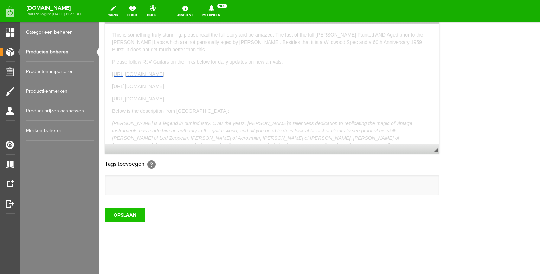
click at [132, 212] on input "OPSLAAN" at bounding box center [125, 215] width 40 height 14
click at [120, 222] on input "OPSLAAN" at bounding box center [125, 215] width 40 height 14
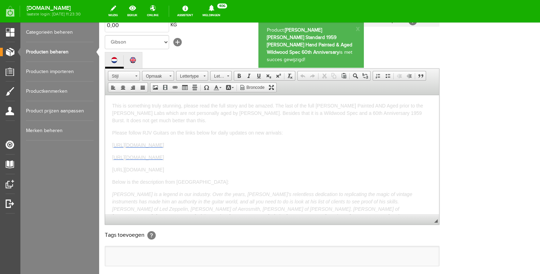
scroll to position [0, 0]
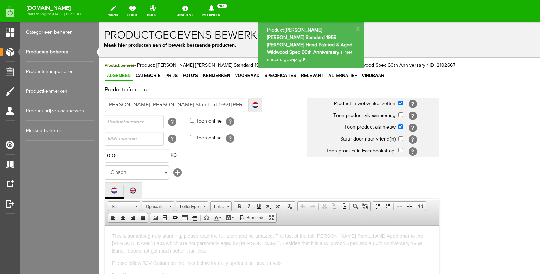
click at [53, 53] on link "Producten beheren" at bounding box center [59, 52] width 67 height 20
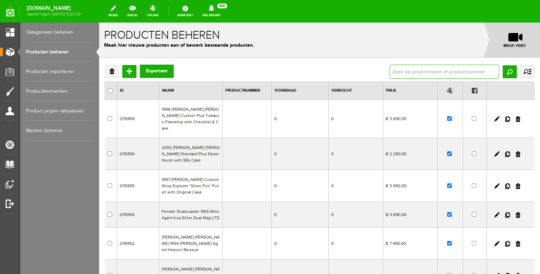
click at [425, 75] on input "text" at bounding box center [444, 72] width 110 height 14
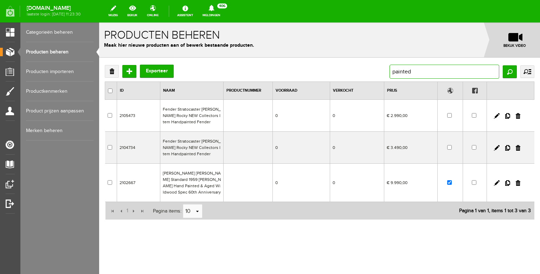
drag, startPoint x: 414, startPoint y: 71, endPoint x: 379, endPoint y: 70, distance: 34.8
click at [380, 71] on div "Verwijderen Toevoegen Exporteer painted Zoeken uitgebreid zoeken Categorie Bass…" at bounding box center [319, 72] width 429 height 14
drag, startPoint x: 417, startPoint y: 75, endPoint x: 386, endPoint y: 72, distance: 31.4
click at [389, 72] on input "painted" at bounding box center [444, 72] width 110 height 14
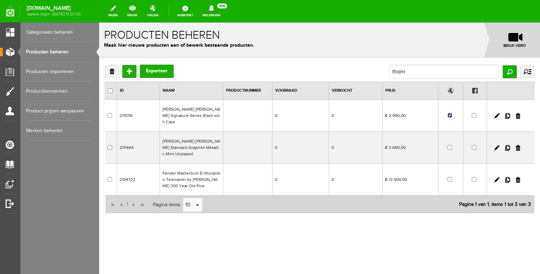
click at [450, 113] on input "checkbox" at bounding box center [449, 115] width 5 height 5
drag, startPoint x: 413, startPoint y: 73, endPoint x: 378, endPoint y: 72, distance: 34.1
click at [379, 72] on div "Verwijderen Toevoegen Exporteer thorn Zoeken uitgebreid zoeken Categorie Bass g…" at bounding box center [319, 72] width 429 height 14
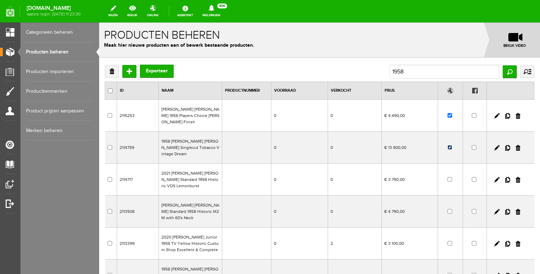
click at [450, 145] on input "checkbox" at bounding box center [449, 147] width 5 height 5
click at [53, 51] on link "Producten beheren" at bounding box center [59, 52] width 67 height 20
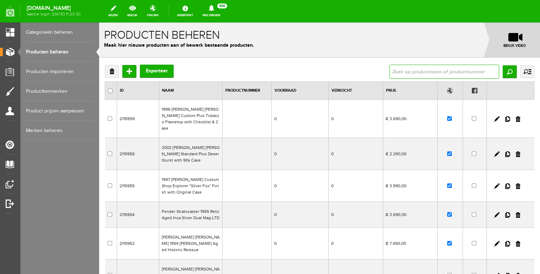
click at [406, 72] on input "text" at bounding box center [444, 72] width 110 height 14
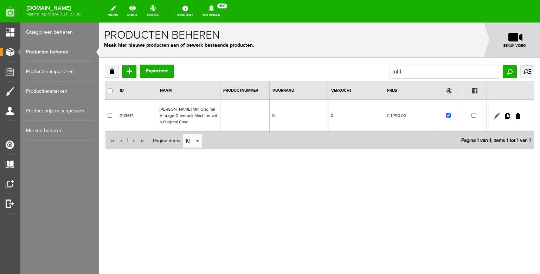
click at [496, 116] on link at bounding box center [497, 116] width 6 height 6
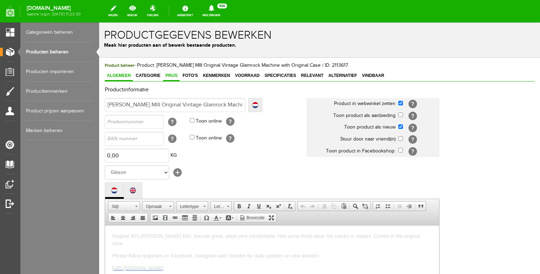
click at [174, 76] on span "Prijs" at bounding box center [171, 75] width 17 height 5
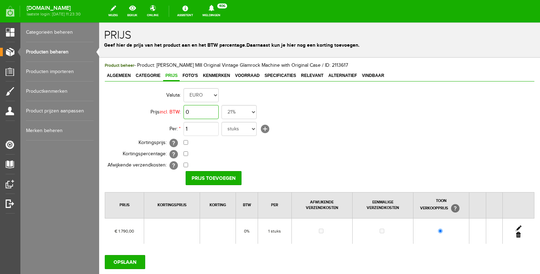
click at [202, 111] on input "0" at bounding box center [200, 112] width 35 height 14
click option "0%" at bounding box center [99, 22] width 0 height 0
click at [219, 174] on input "Prijs toevoegen" at bounding box center [214, 178] width 56 height 14
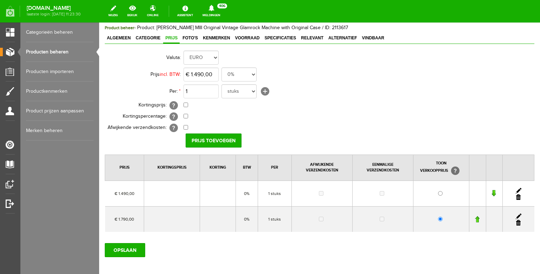
scroll to position [73, 0]
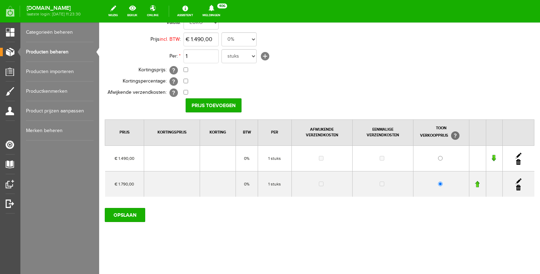
click at [517, 187] on link at bounding box center [518, 188] width 5 height 6
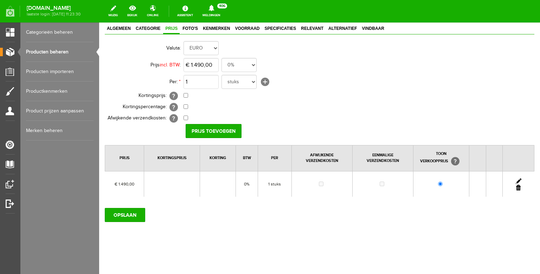
scroll to position [47, 0]
click at [113, 211] on input "OPSLAAN" at bounding box center [125, 215] width 40 height 14
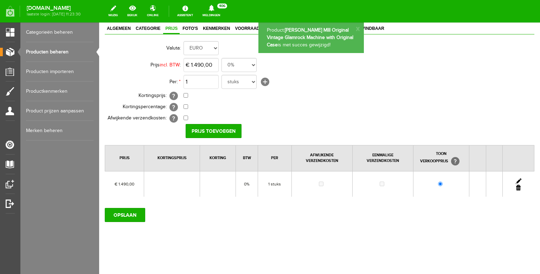
scroll to position [42, 0]
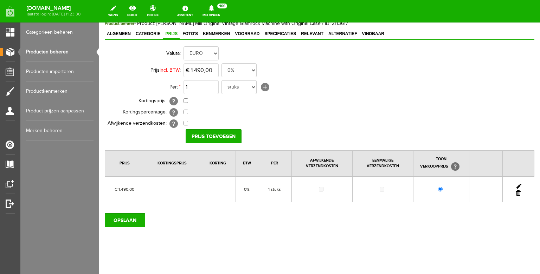
click at [73, 50] on link "Producten beheren" at bounding box center [59, 52] width 67 height 20
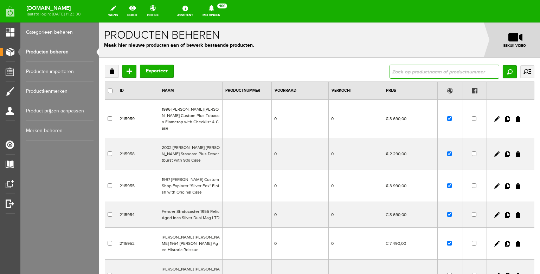
click at [415, 71] on input "text" at bounding box center [444, 72] width 110 height 14
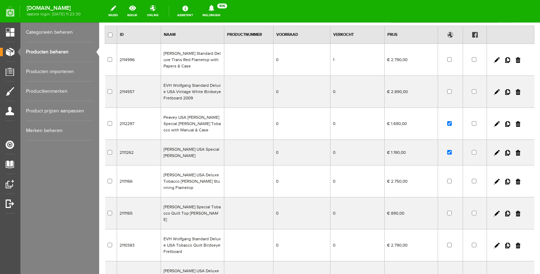
scroll to position [62, 0]
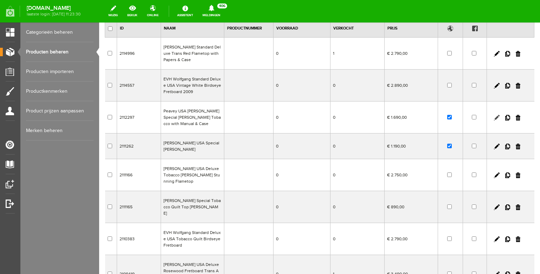
click at [497, 117] on link at bounding box center [497, 118] width 6 height 6
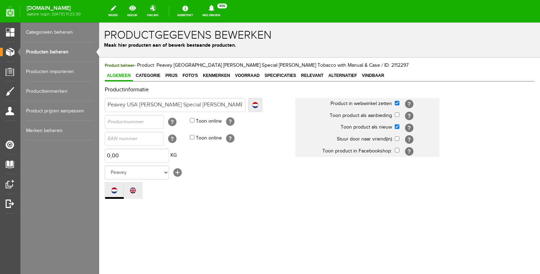
scroll to position [0, 0]
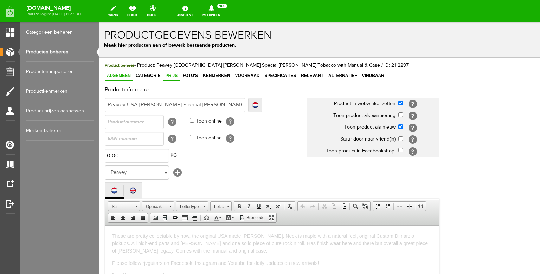
click at [173, 75] on span "Prijs" at bounding box center [171, 75] width 17 height 5
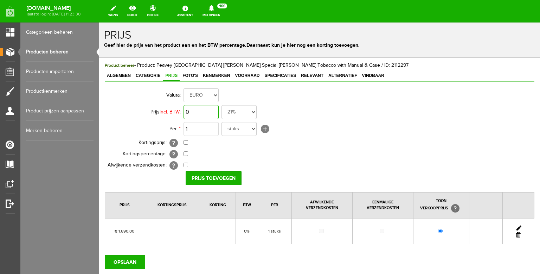
click at [207, 110] on input "0" at bounding box center [200, 112] width 35 height 14
click option "0%" at bounding box center [99, 22] width 0 height 0
click at [211, 182] on input "Prijs toevoegen" at bounding box center [214, 178] width 56 height 14
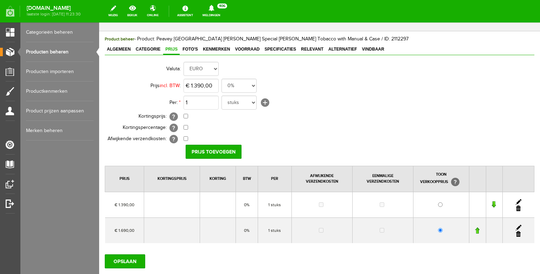
scroll to position [73, 0]
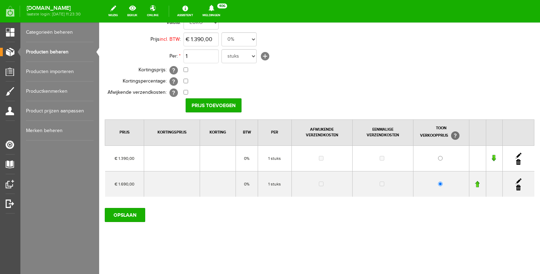
click at [519, 188] on link at bounding box center [518, 188] width 5 height 6
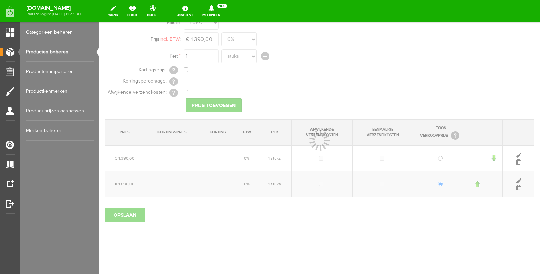
scroll to position [47, 0]
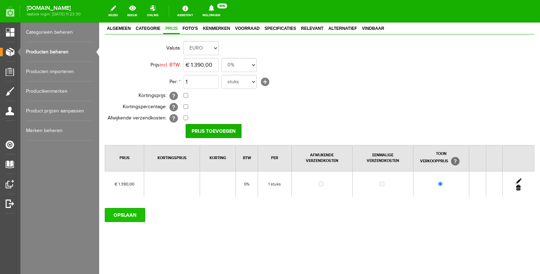
click at [129, 215] on input "OPSLAAN" at bounding box center [125, 215] width 40 height 14
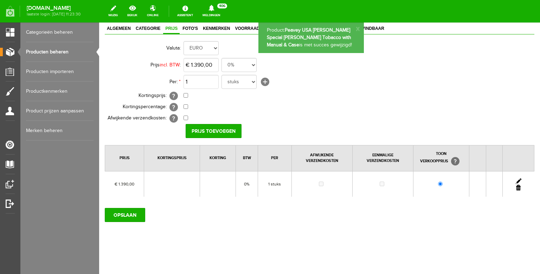
scroll to position [42, 0]
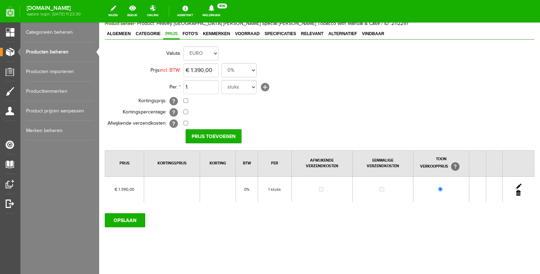
click at [60, 53] on link "Producten beheren" at bounding box center [59, 52] width 67 height 20
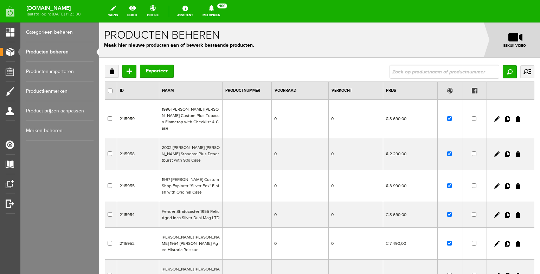
click at [403, 71] on input "text" at bounding box center [444, 72] width 110 height 14
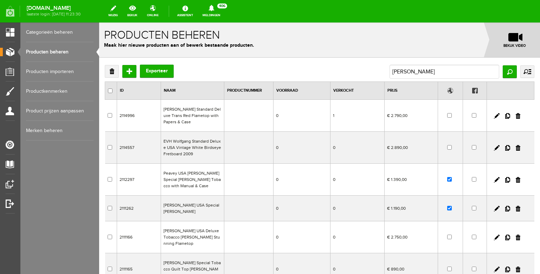
scroll to position [15, 0]
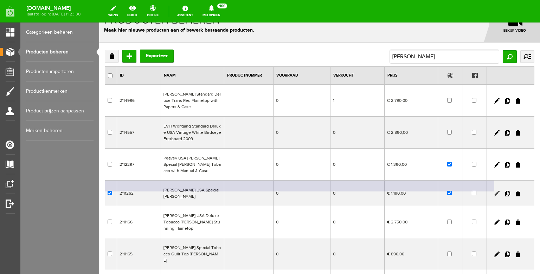
click at [496, 193] on link at bounding box center [497, 194] width 6 height 6
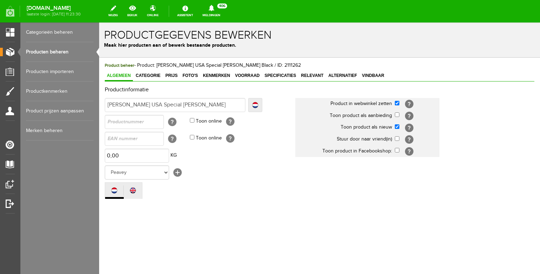
scroll to position [0, 0]
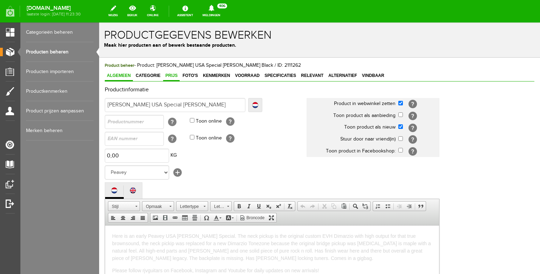
click at [172, 80] on link "Prijs" at bounding box center [171, 76] width 17 height 10
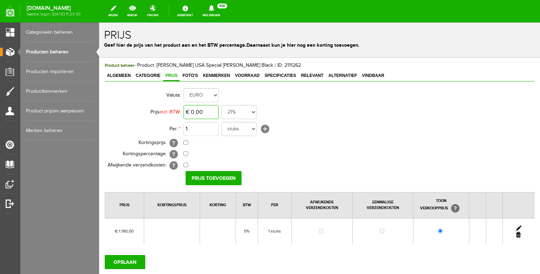
click at [197, 115] on input "€ 0,00" at bounding box center [200, 112] width 35 height 14
click option "0%" at bounding box center [99, 22] width 0 height 0
click at [210, 174] on input "Prijs toevoegen" at bounding box center [214, 178] width 56 height 14
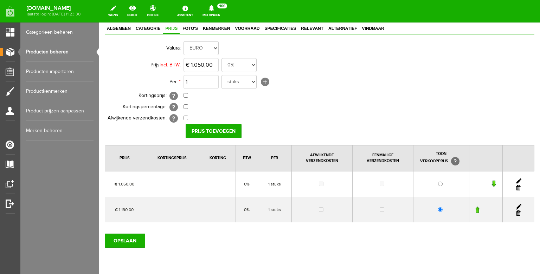
scroll to position [72, 0]
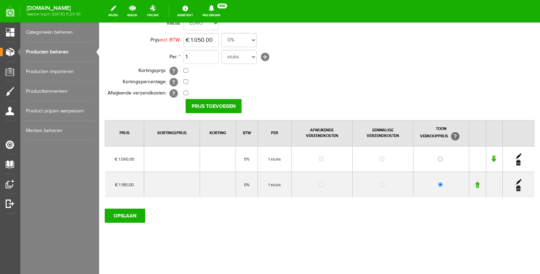
click at [520, 189] on link at bounding box center [518, 189] width 5 height 6
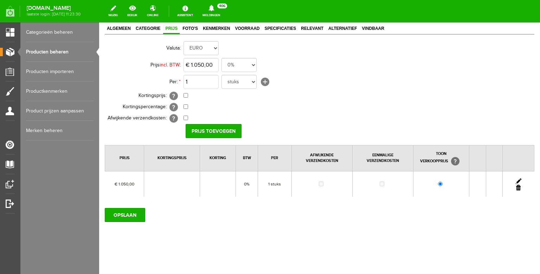
scroll to position [47, 0]
click at [125, 212] on input "OPSLAAN" at bounding box center [125, 215] width 40 height 14
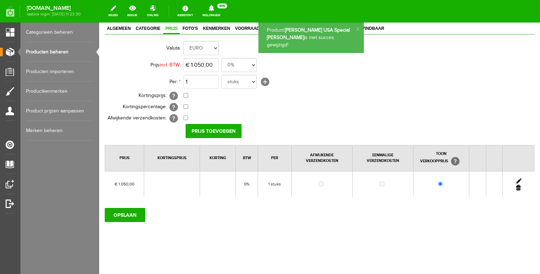
scroll to position [42, 0]
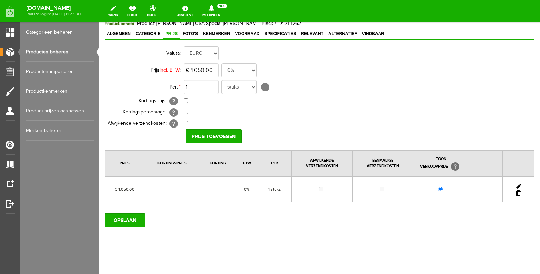
click at [67, 52] on link "Producten beheren" at bounding box center [59, 52] width 67 height 20
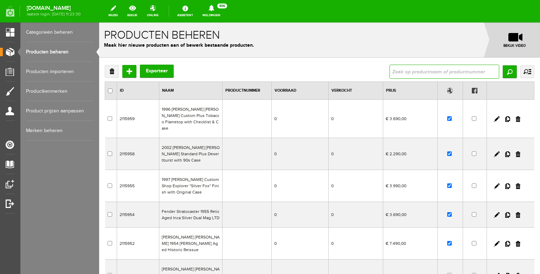
click at [406, 74] on input "text" at bounding box center [444, 72] width 110 height 14
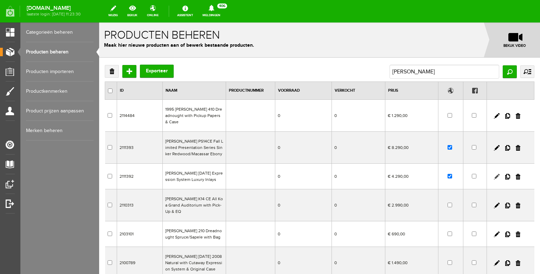
click at [498, 174] on link at bounding box center [497, 177] width 6 height 6
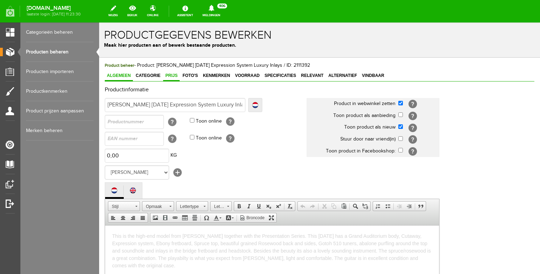
click at [166, 76] on span "Prijs" at bounding box center [171, 75] width 17 height 5
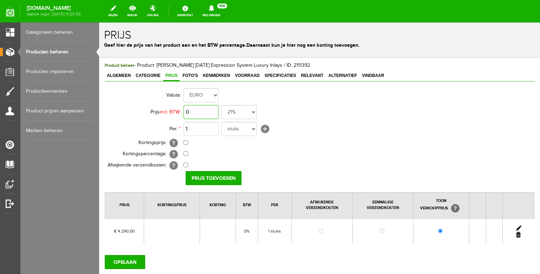
click at [200, 112] on input "0" at bounding box center [200, 112] width 35 height 14
click option "0%" at bounding box center [99, 22] width 0 height 0
click at [210, 174] on input "Prijs toevoegen" at bounding box center [214, 178] width 56 height 14
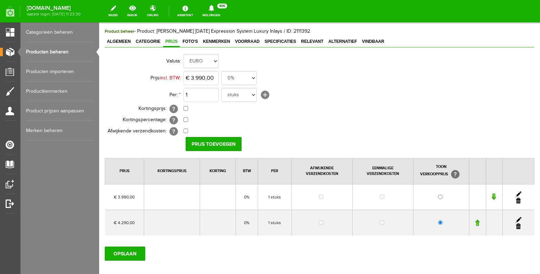
scroll to position [73, 0]
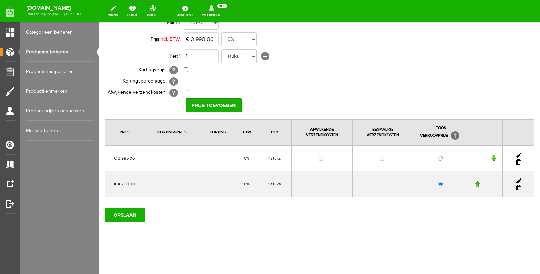
click at [519, 188] on link at bounding box center [518, 188] width 5 height 6
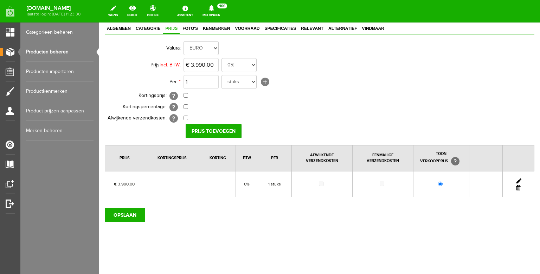
scroll to position [47, 0]
click at [119, 210] on input "OPSLAAN" at bounding box center [125, 215] width 40 height 14
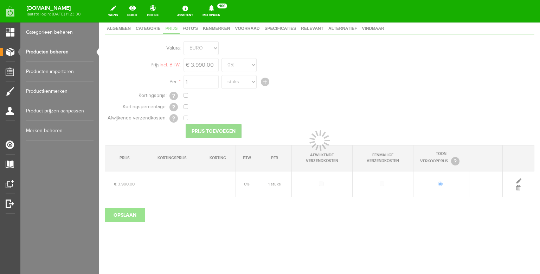
scroll to position [42, 0]
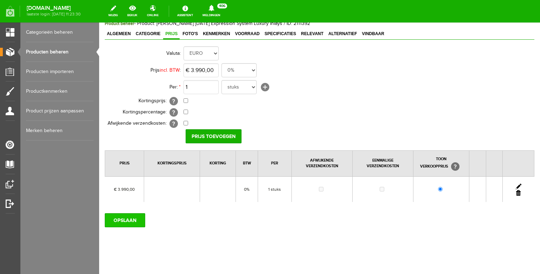
click at [125, 218] on input "OPSLAAN" at bounding box center [125, 220] width 40 height 14
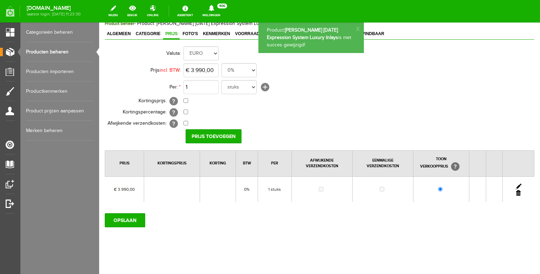
click at [47, 52] on link "Producten beheren" at bounding box center [59, 52] width 67 height 20
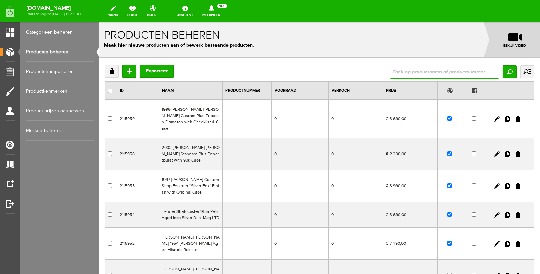
click at [419, 76] on input "text" at bounding box center [444, 72] width 110 height 14
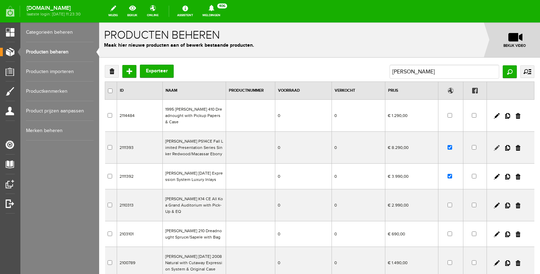
click at [497, 145] on link at bounding box center [497, 148] width 6 height 6
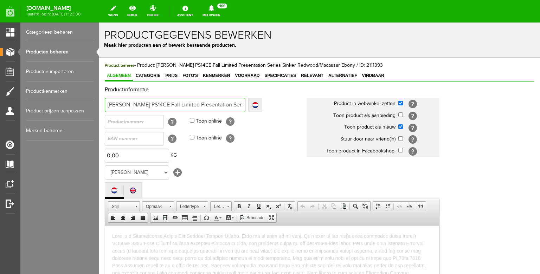
scroll to position [0, 63]
drag, startPoint x: 108, startPoint y: 105, endPoint x: 279, endPoint y: 104, distance: 171.1
click at [245, 104] on input "[PERSON_NAME] PS14CE Fall Limited Presentation Series Sinker Redwood/Macassar E…" at bounding box center [175, 105] width 141 height 14
click at [171, 78] on span "Prijs" at bounding box center [171, 75] width 17 height 5
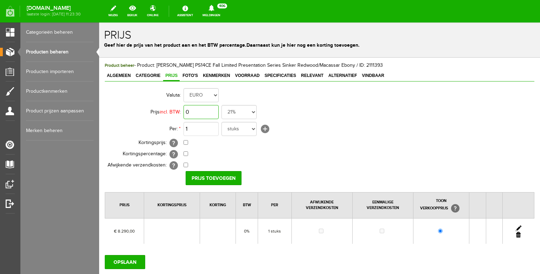
click at [203, 116] on input "0" at bounding box center [200, 112] width 35 height 14
click option "0%" at bounding box center [99, 22] width 0 height 0
click at [212, 173] on input "Prijs toevoegen" at bounding box center [214, 178] width 56 height 14
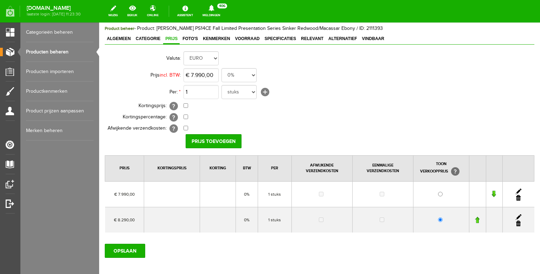
scroll to position [67, 0]
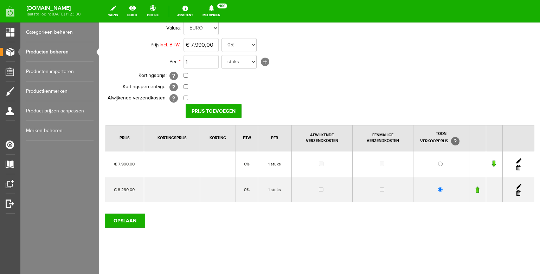
click at [518, 193] on link at bounding box center [518, 193] width 5 height 6
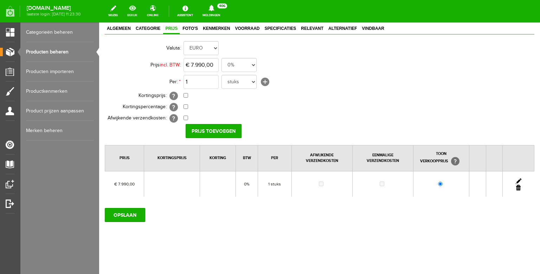
scroll to position [47, 0]
click at [130, 216] on input "OPSLAAN" at bounding box center [125, 215] width 40 height 14
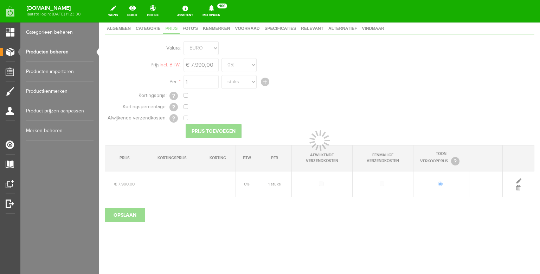
scroll to position [42, 0]
